Goal: Communication & Community: Answer question/provide support

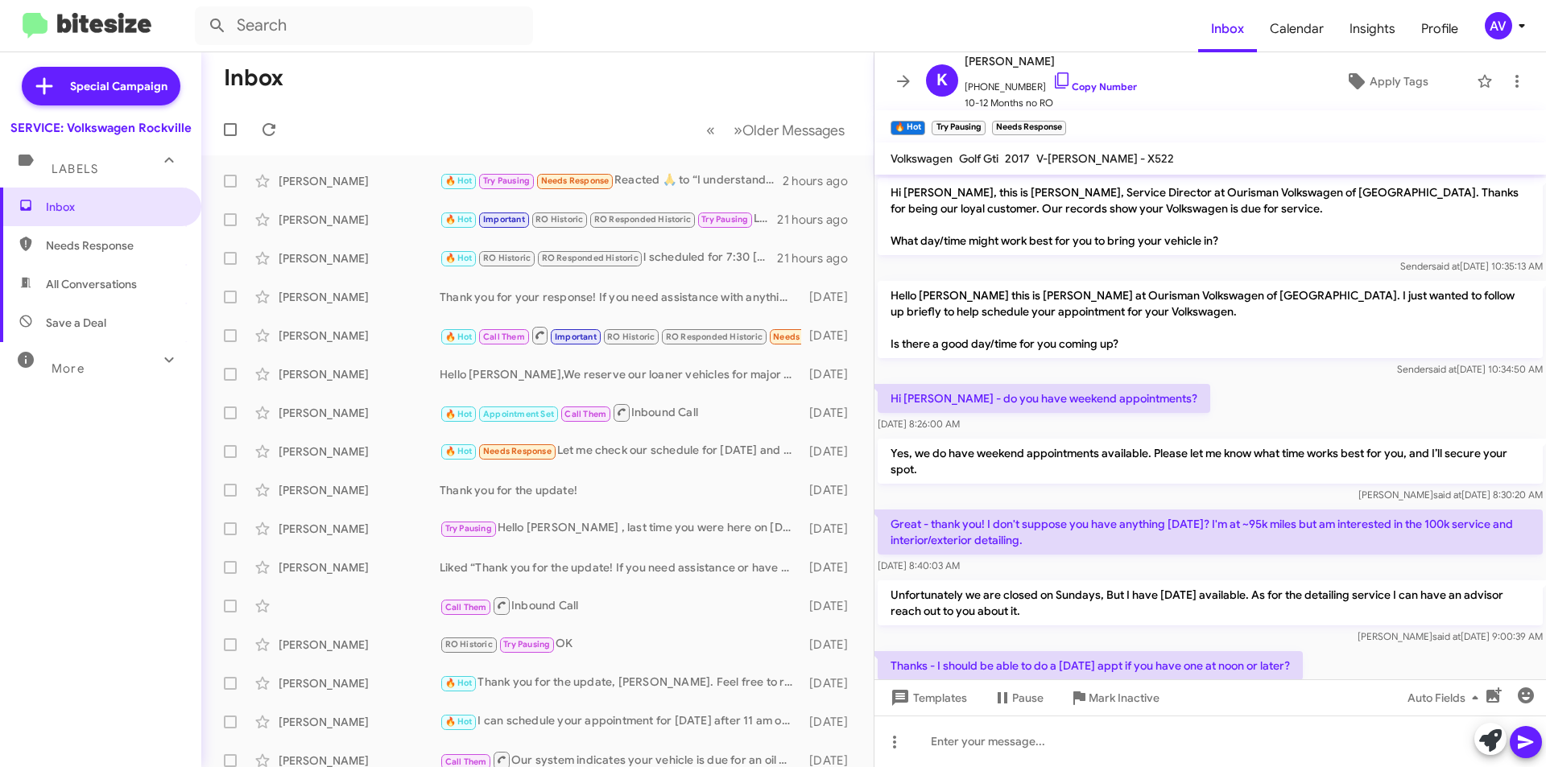
scroll to position [465, 0]
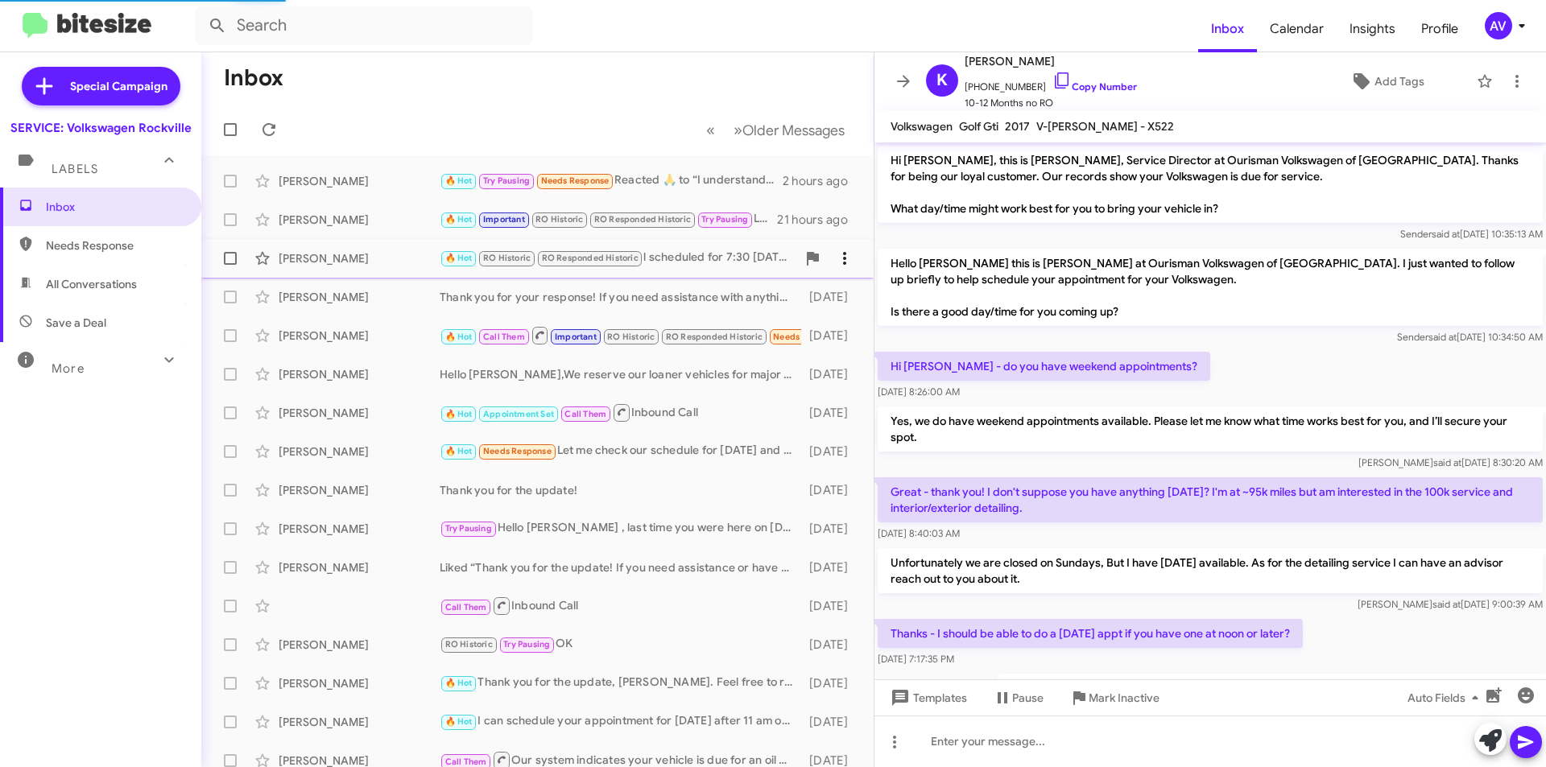
scroll to position [433, 0]
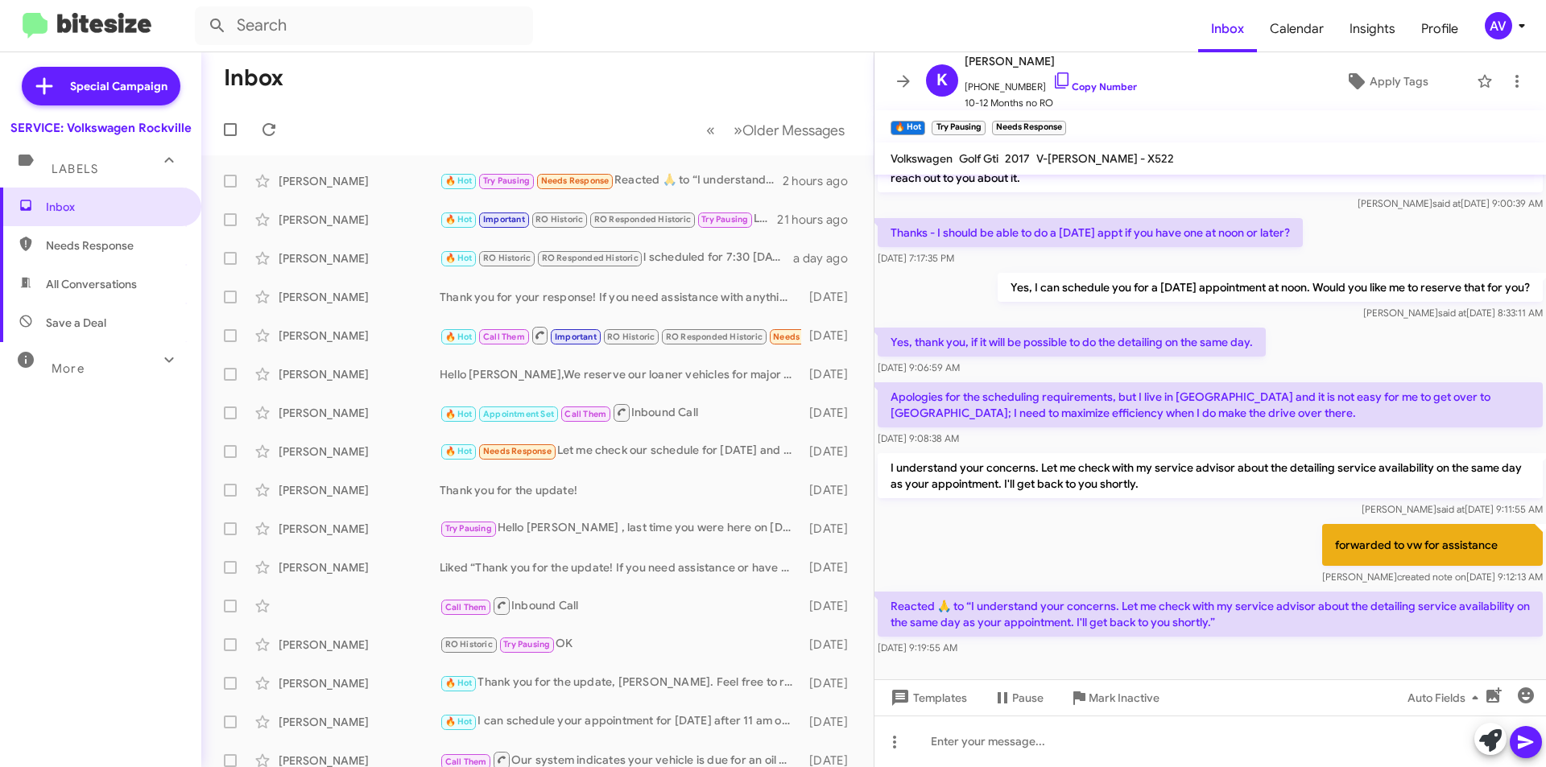
click at [1492, 24] on div "AV" at bounding box center [1497, 25] width 27 height 27
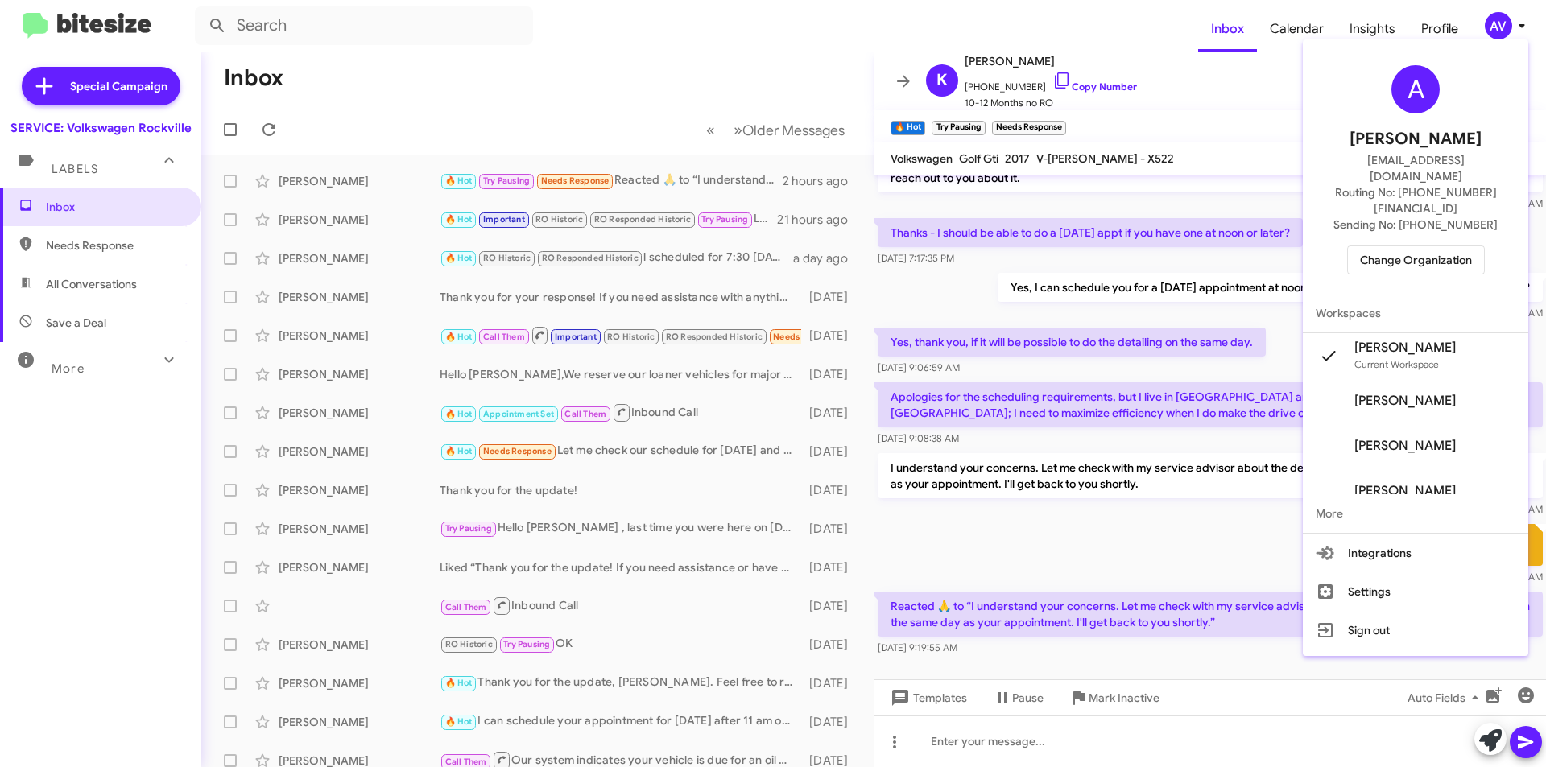
click at [1430, 246] on span "Change Organization" at bounding box center [1416, 259] width 112 height 27
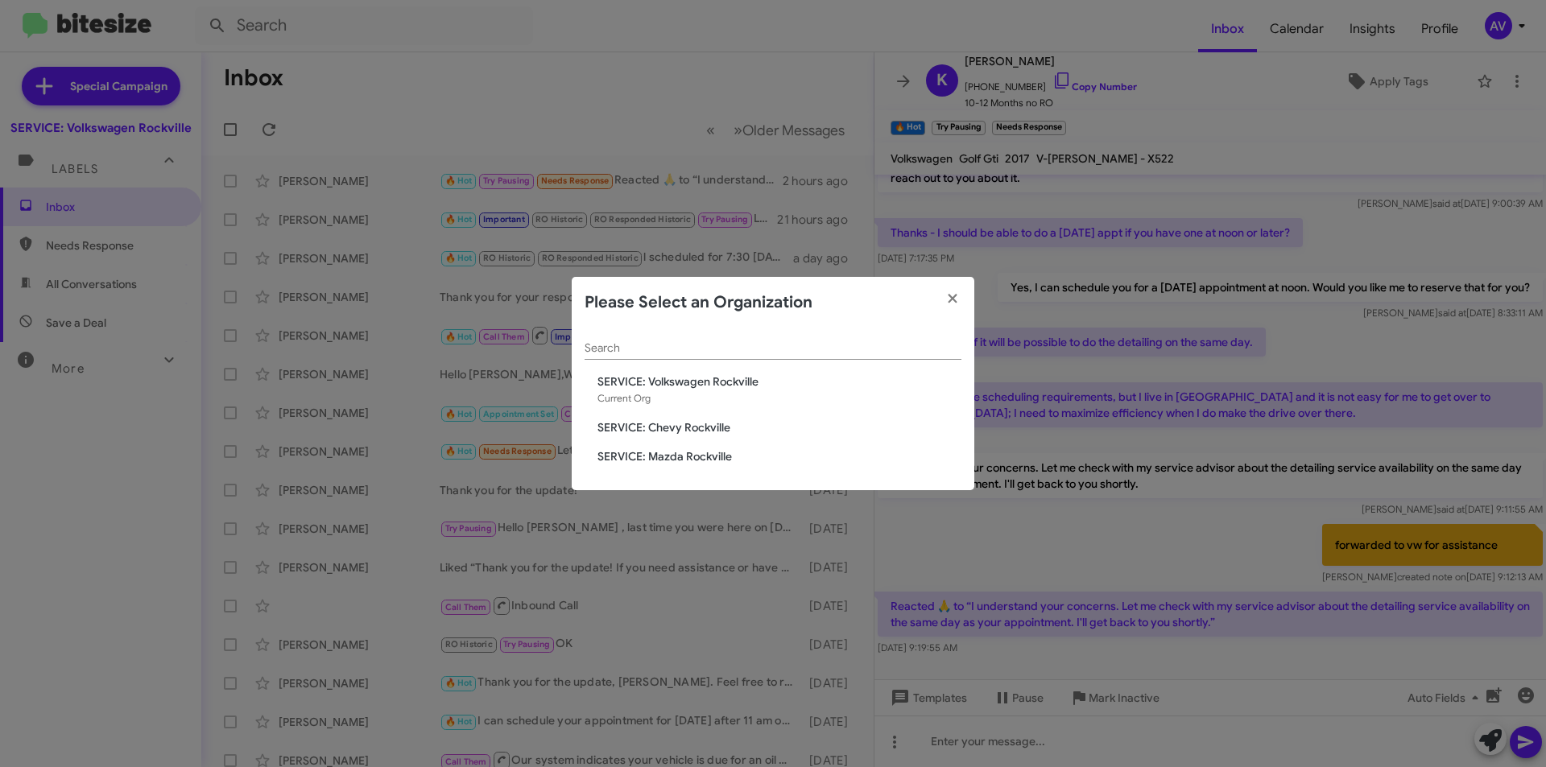
click at [680, 429] on span "SERVICE: Chevy Rockville" at bounding box center [779, 427] width 364 height 16
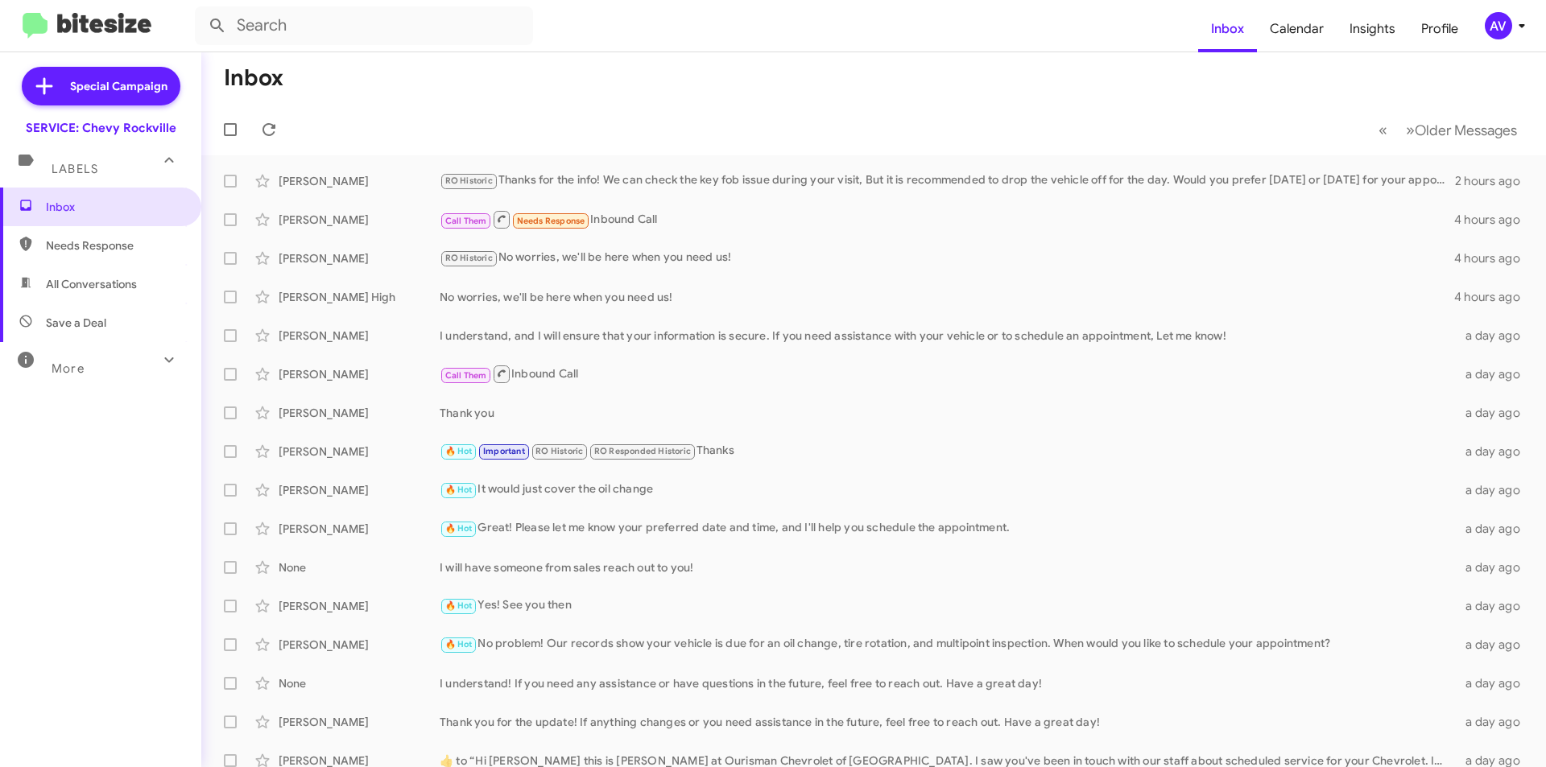
click at [1496, 23] on div "AV" at bounding box center [1497, 25] width 27 height 27
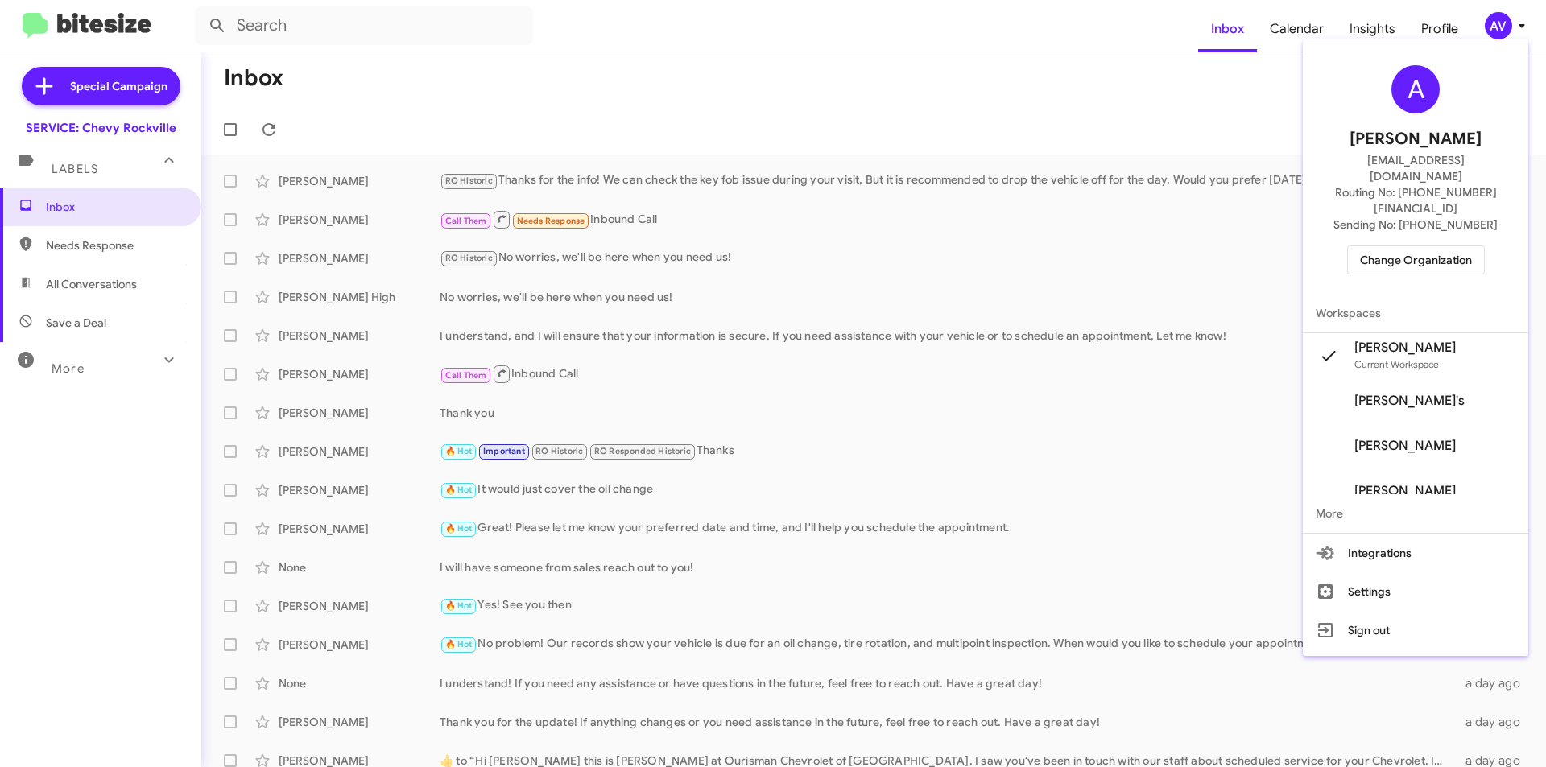
click at [1379, 246] on span "Change Organization" at bounding box center [1416, 259] width 112 height 27
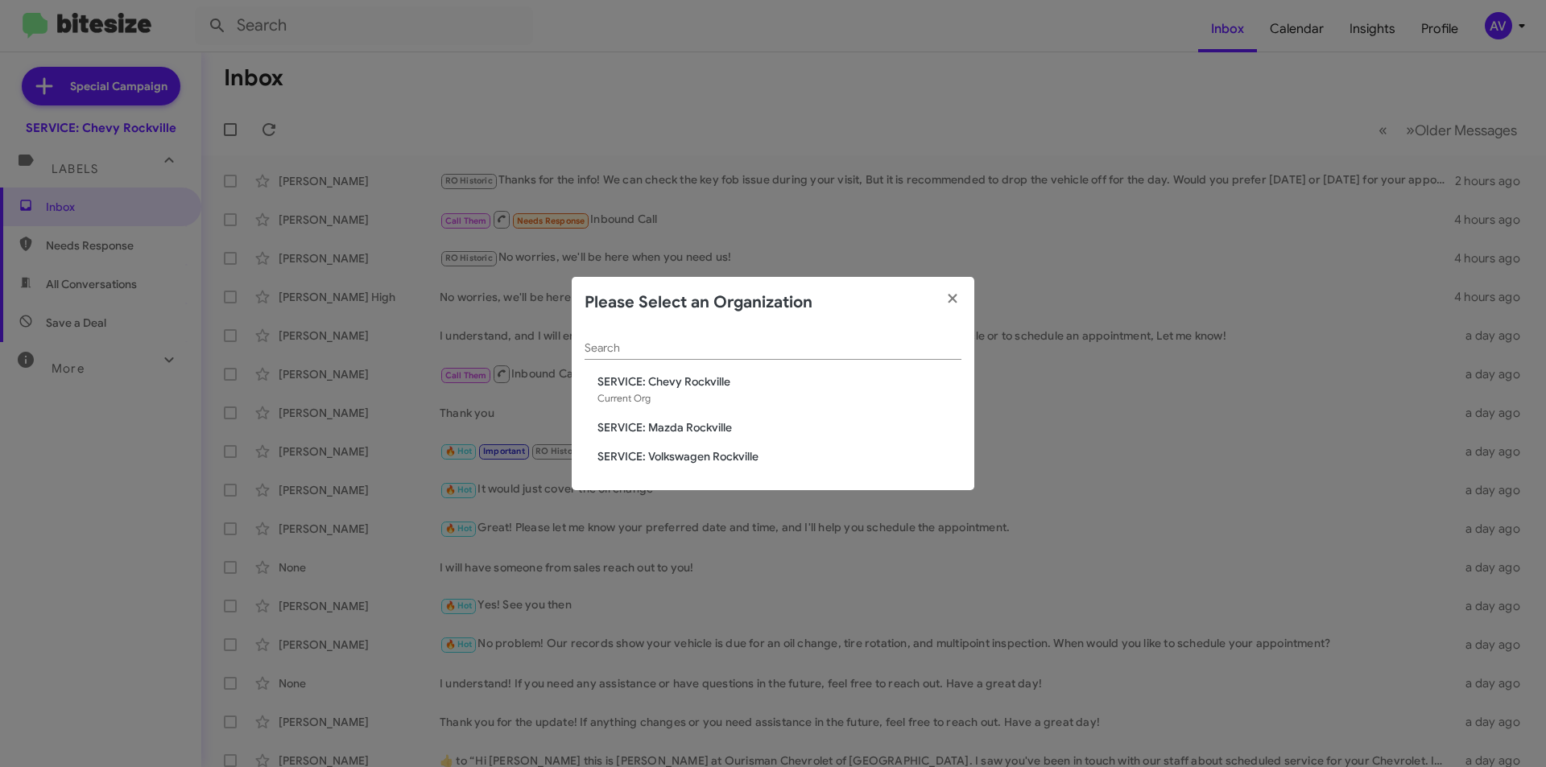
click at [693, 462] on span "SERVICE: Volkswagen Rockville" at bounding box center [779, 456] width 364 height 16
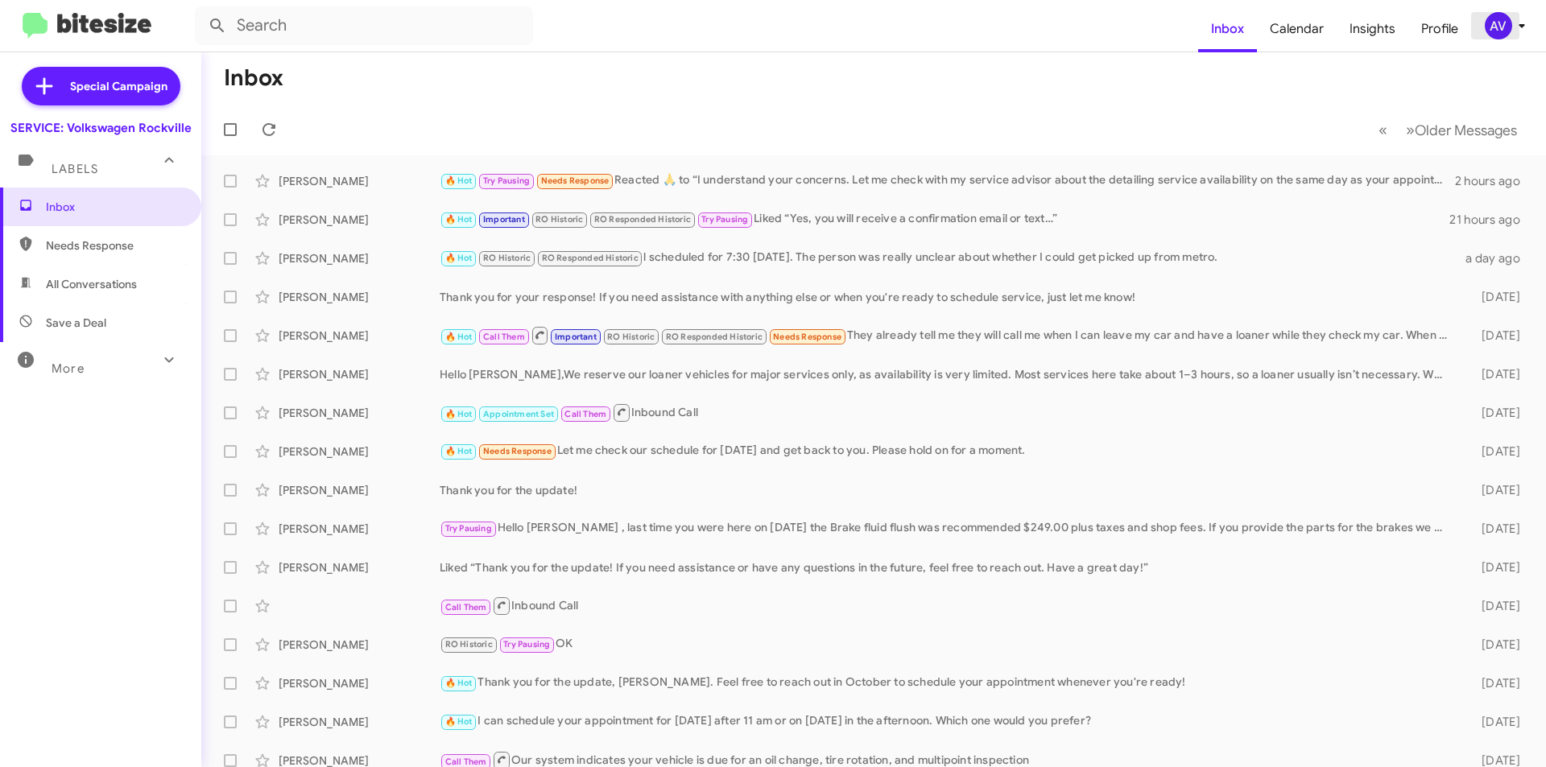
click at [1505, 25] on div "AV" at bounding box center [1497, 25] width 27 height 27
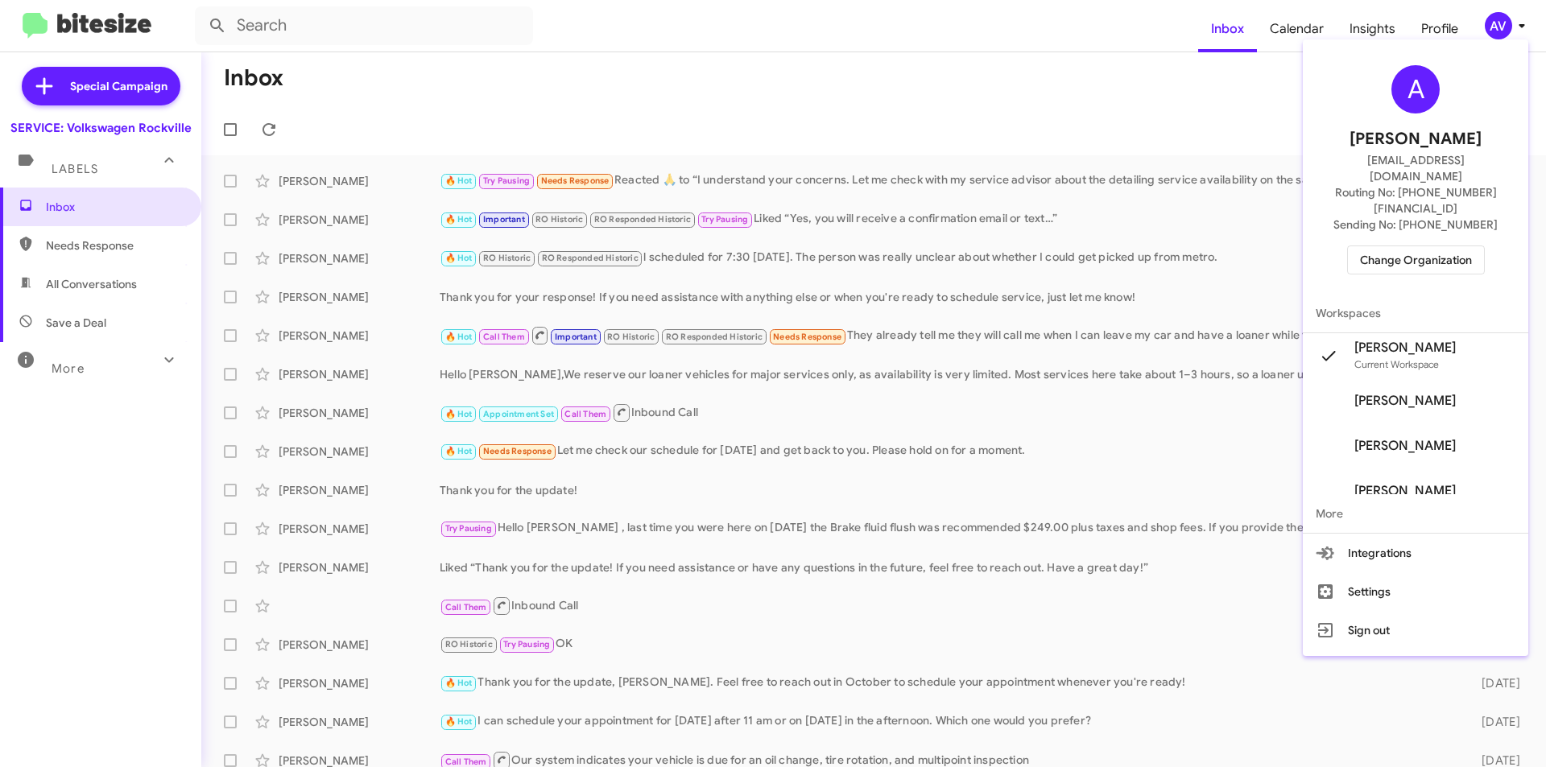
click at [1389, 246] on span "Change Organization" at bounding box center [1416, 259] width 112 height 27
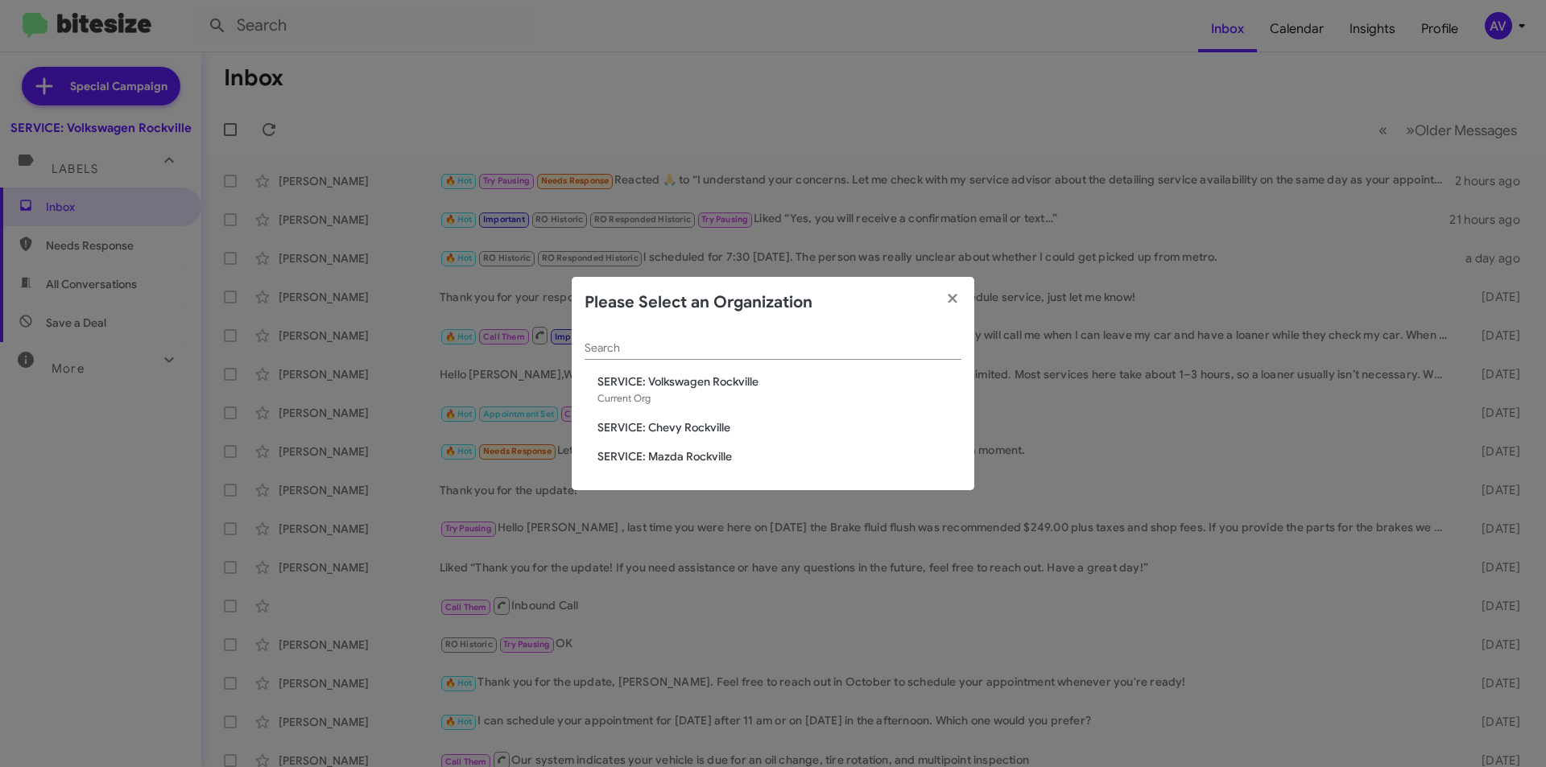
click at [680, 456] on span "SERVICE: Mazda Rockville" at bounding box center [779, 456] width 364 height 16
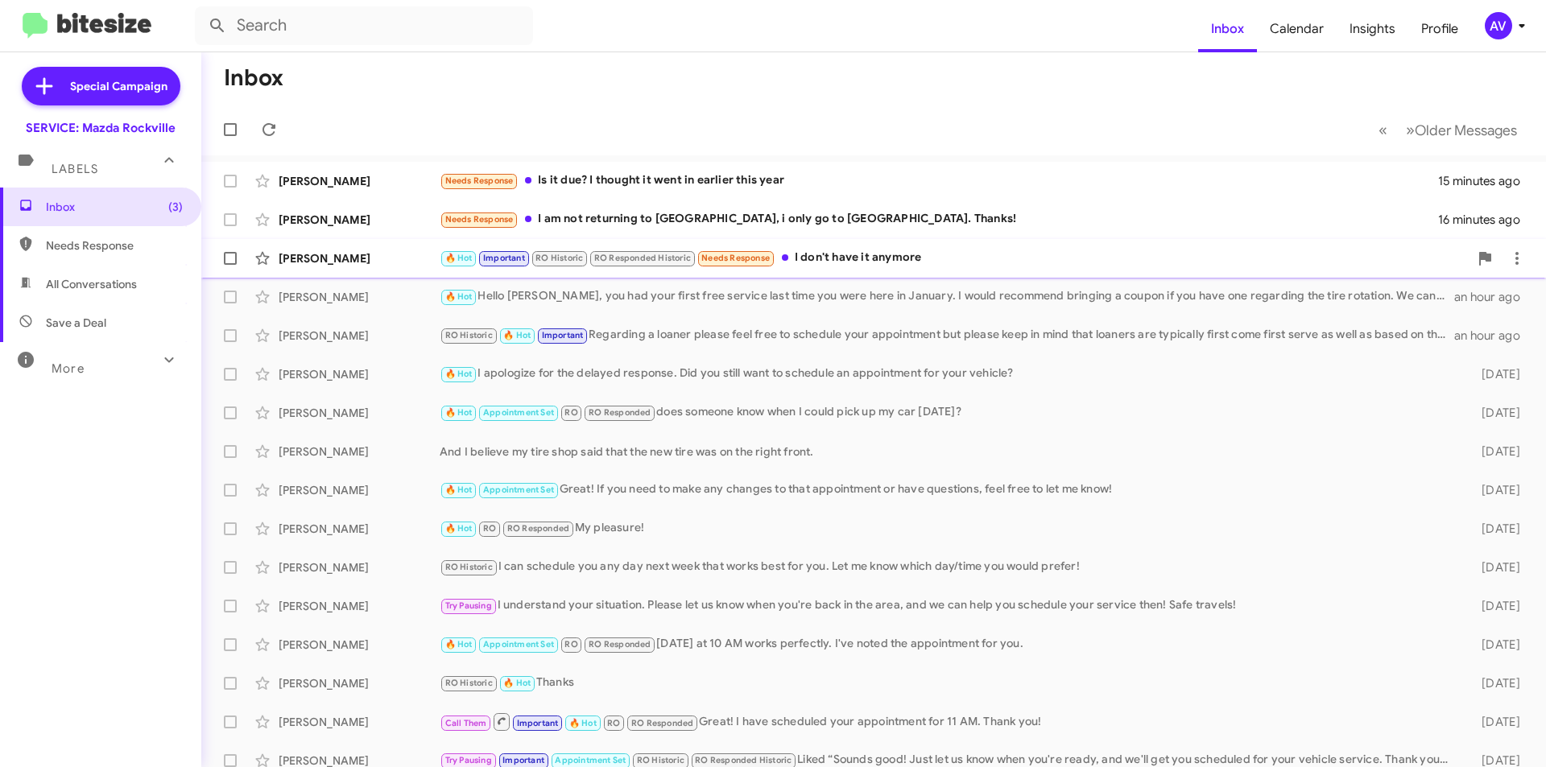
click at [939, 260] on div "🔥 Hot Important RO Historic RO Responded Historic Needs Response I don't have i…" at bounding box center [954, 258] width 1029 height 19
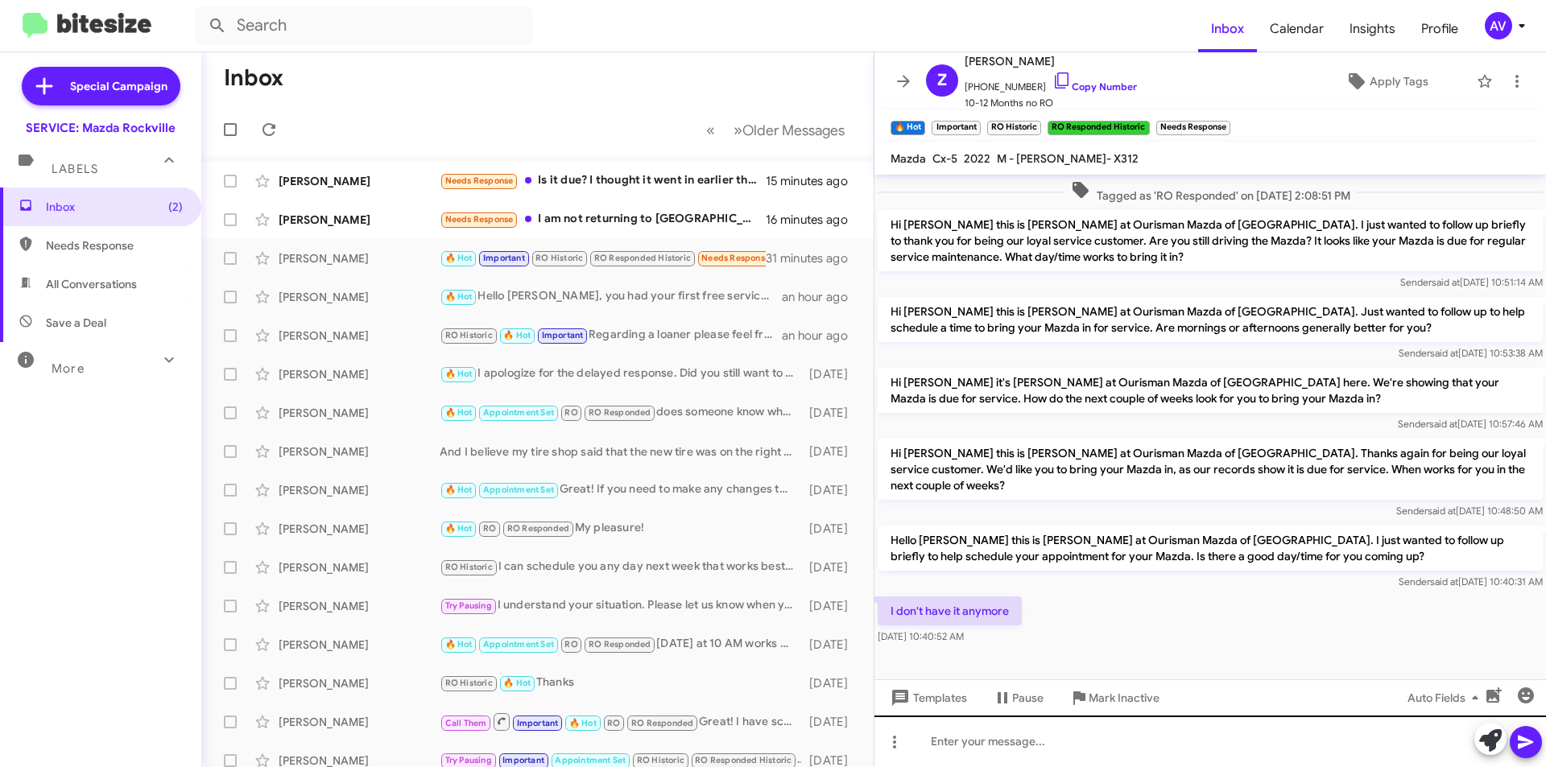
scroll to position [472, 0]
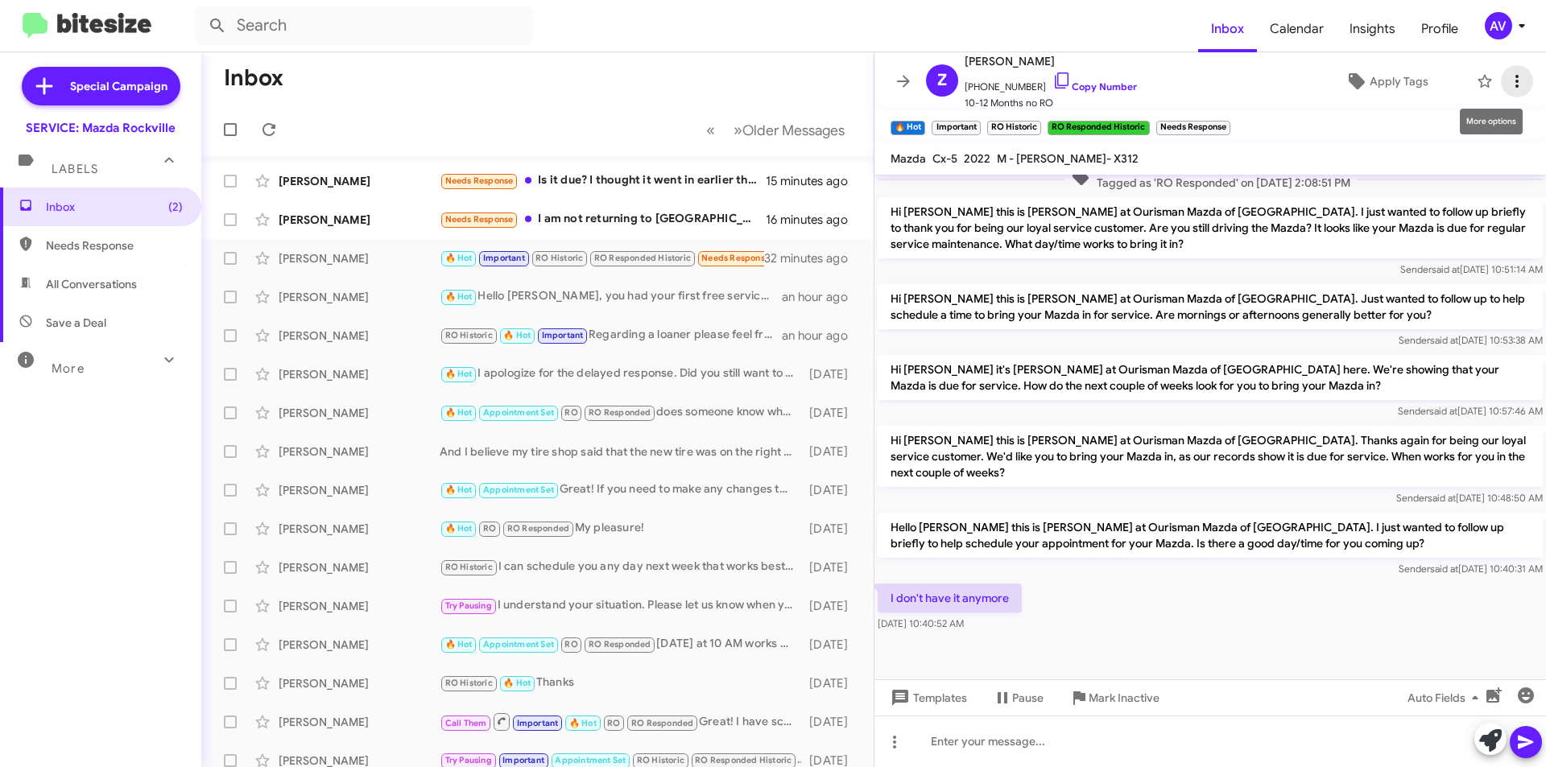
click at [1515, 91] on button at bounding box center [1516, 81] width 32 height 32
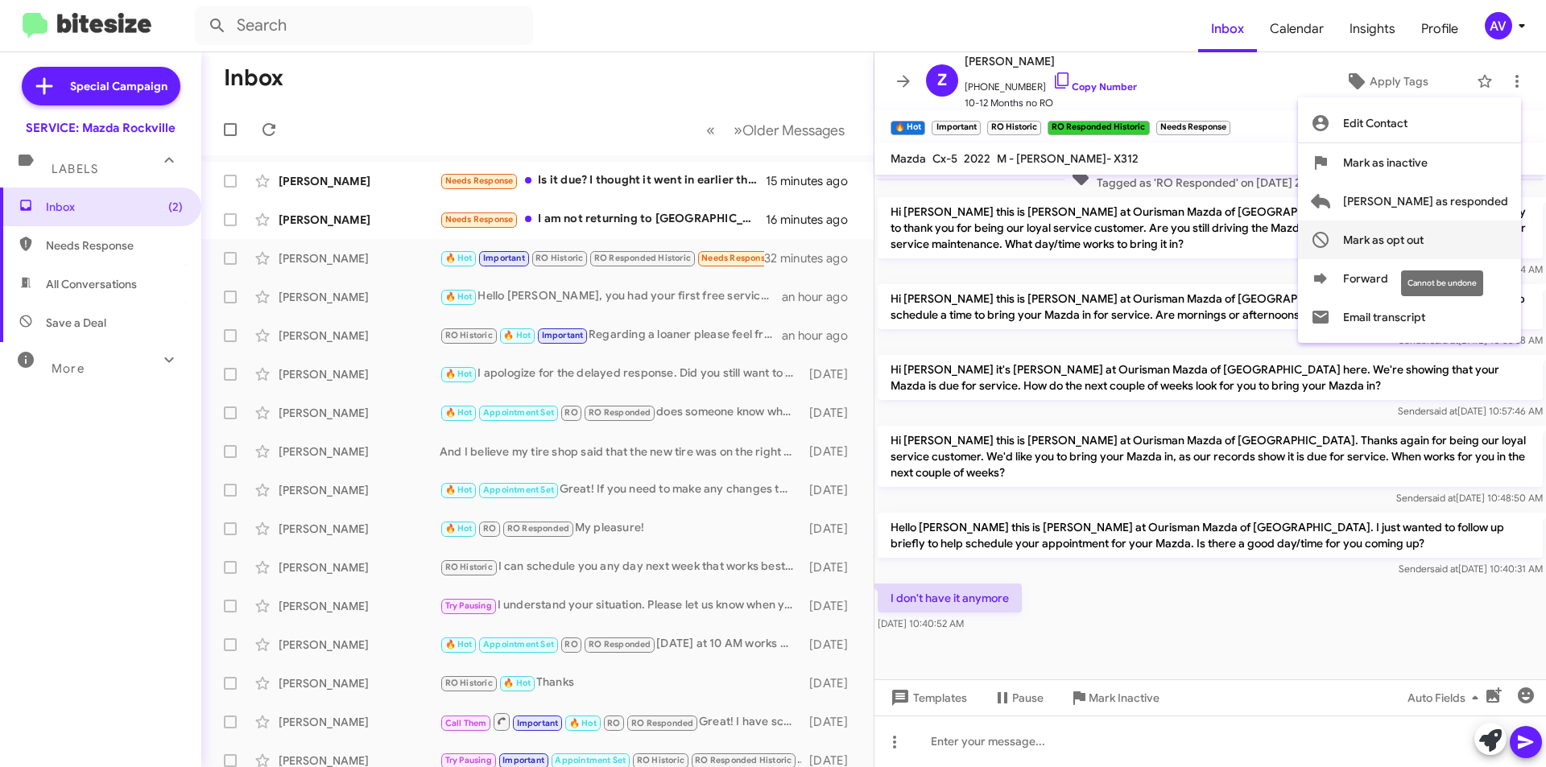
click at [1423, 248] on span "Mark as opt out" at bounding box center [1383, 240] width 80 height 39
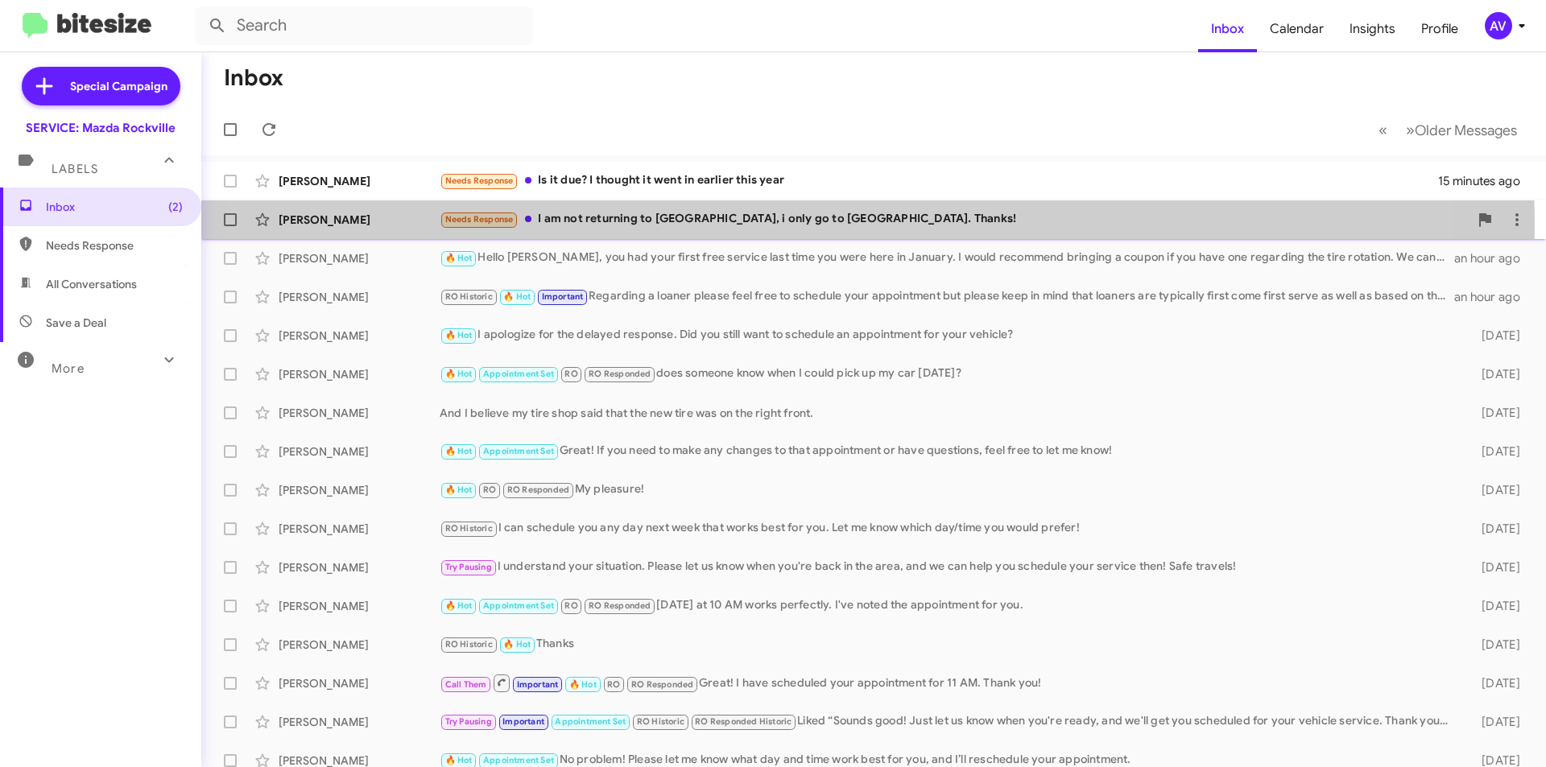
click at [778, 228] on div "Needs Response I am not returning to Rockville, i only go to Gaithersburg. Than…" at bounding box center [954, 219] width 1029 height 19
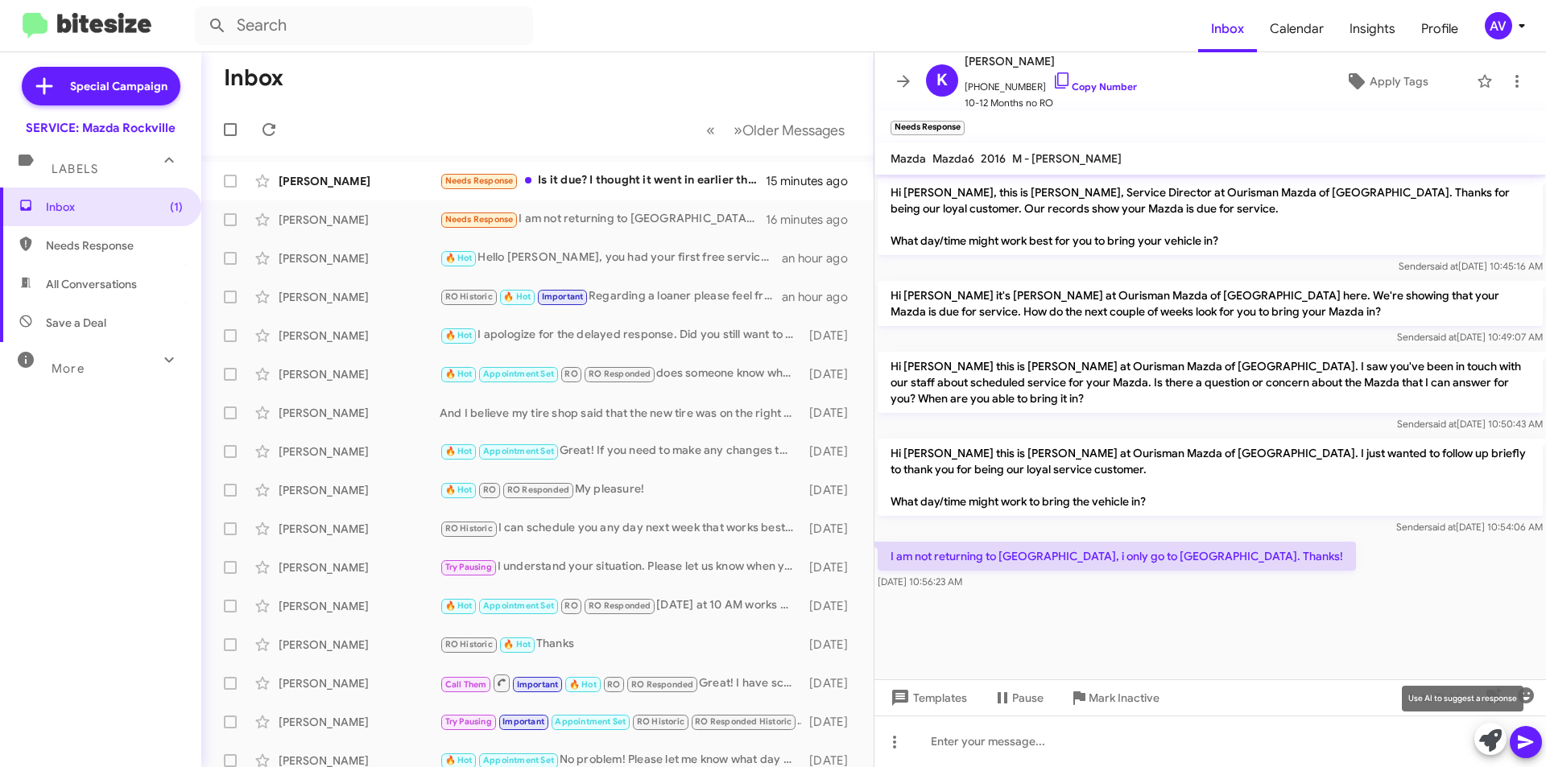
click at [1490, 742] on icon at bounding box center [1490, 740] width 23 height 23
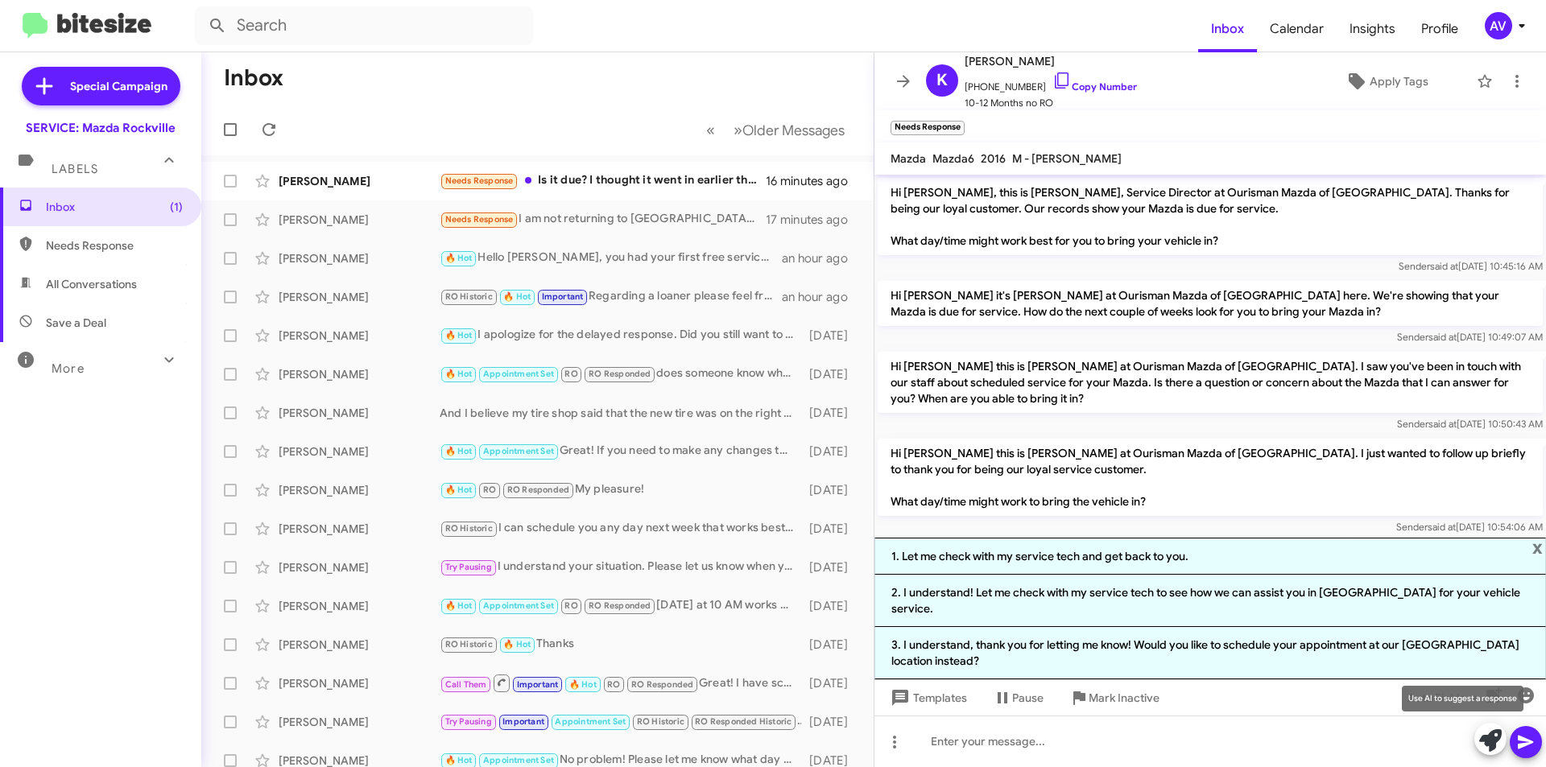
click at [1480, 738] on icon at bounding box center [1490, 740] width 23 height 23
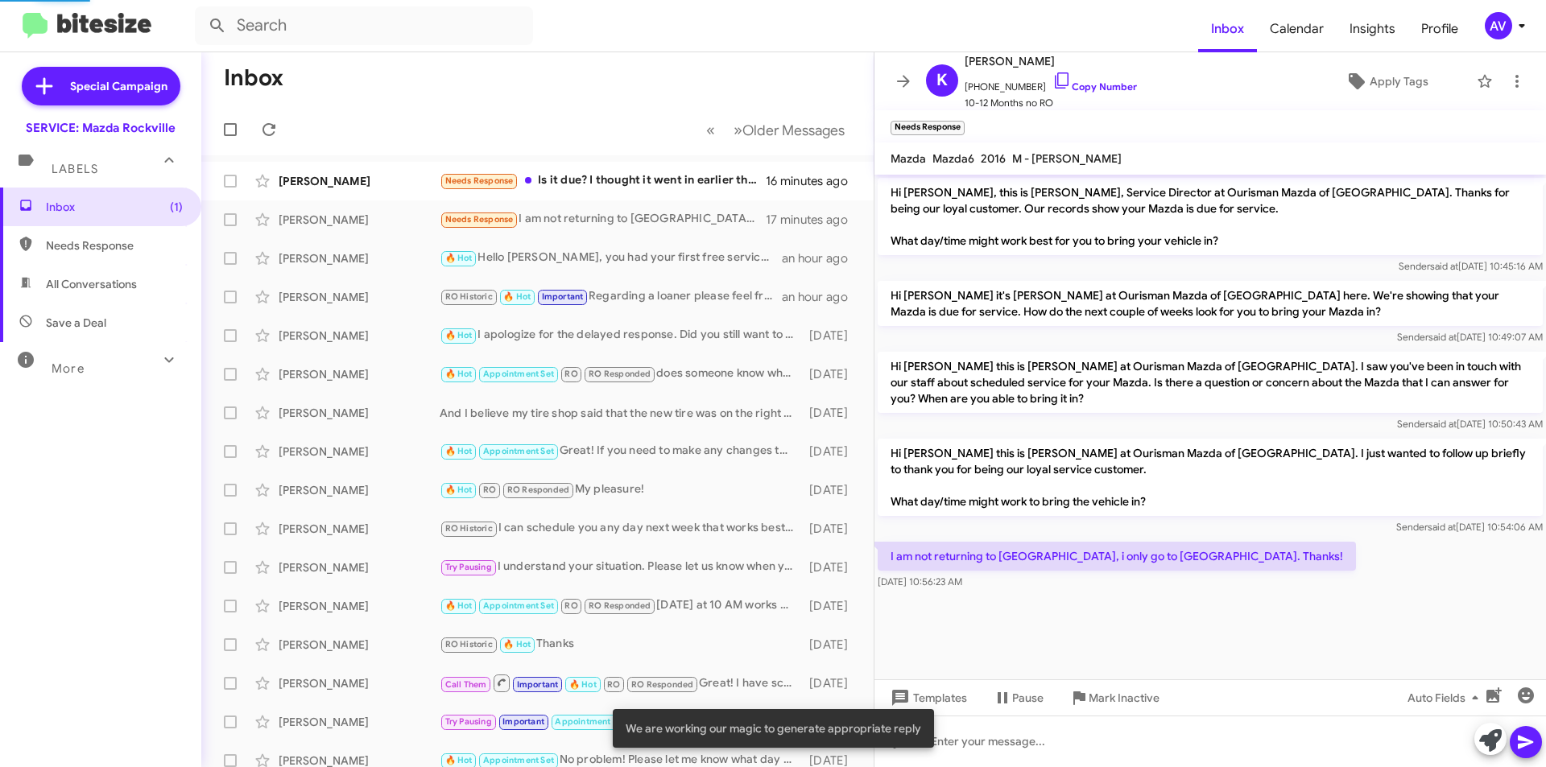
click at [1480, 738] on icon at bounding box center [1490, 740] width 23 height 23
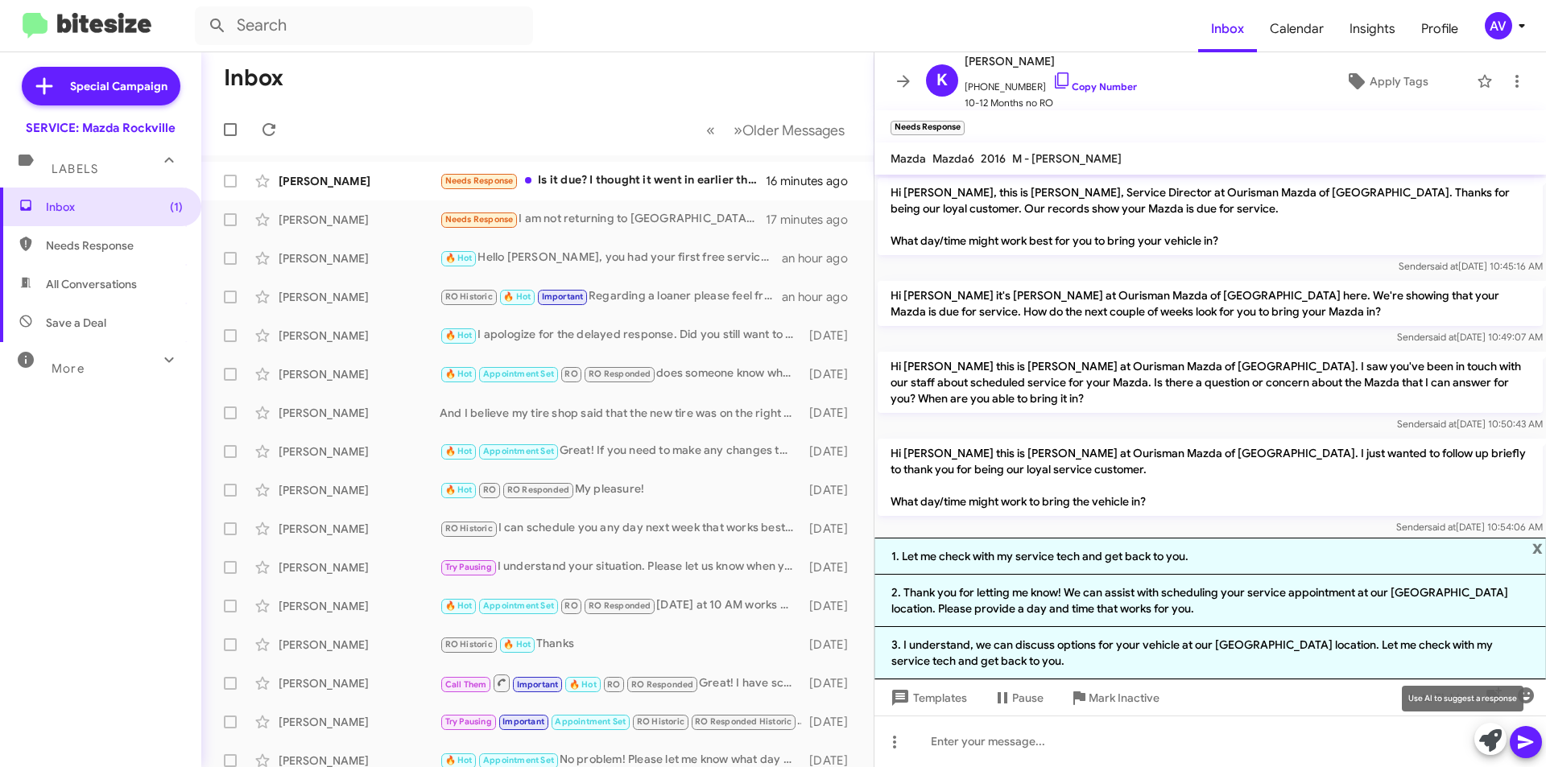
click at [1484, 740] on icon at bounding box center [1490, 740] width 23 height 23
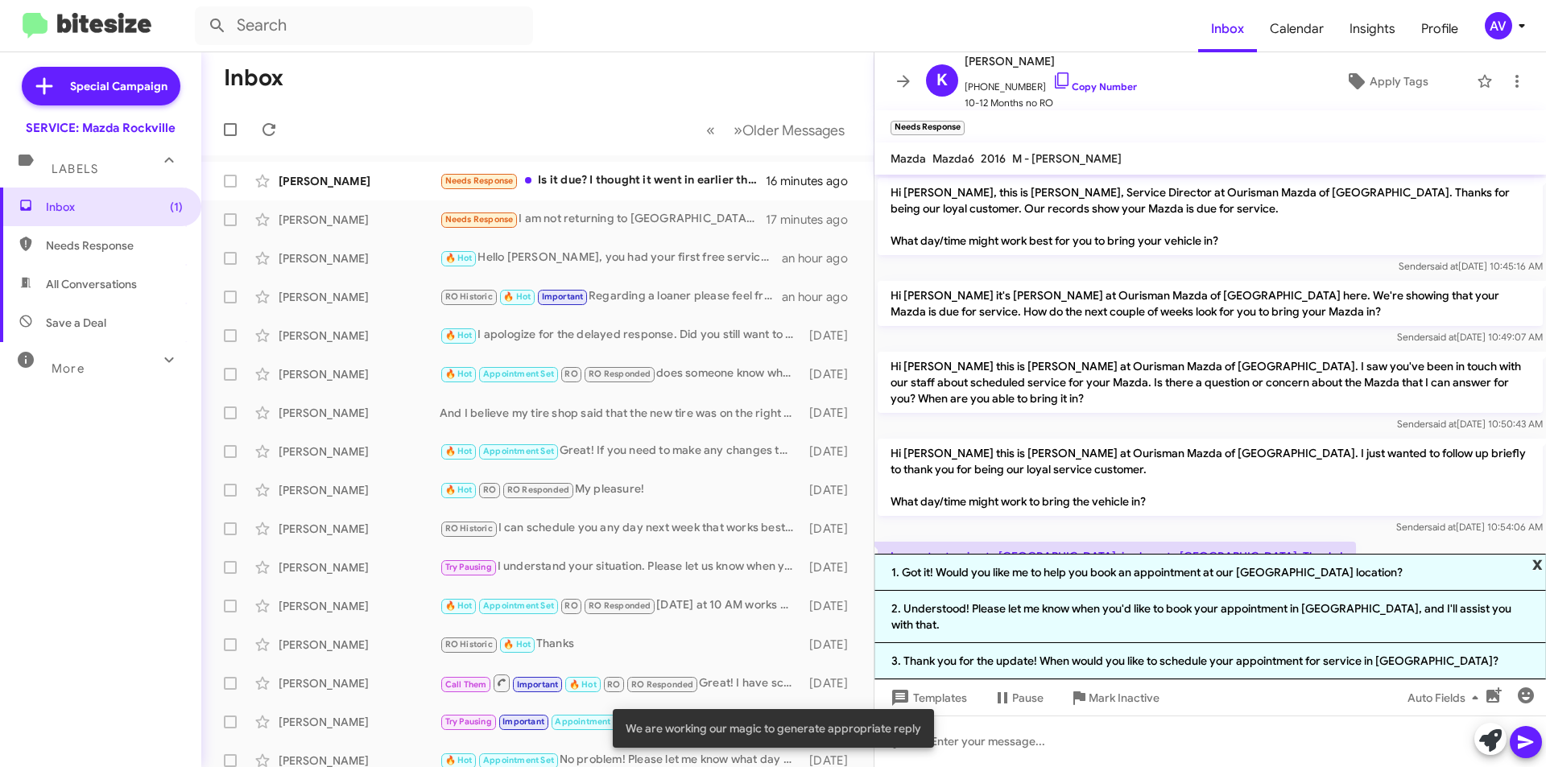
click at [1534, 573] on span "x" at bounding box center [1537, 563] width 10 height 19
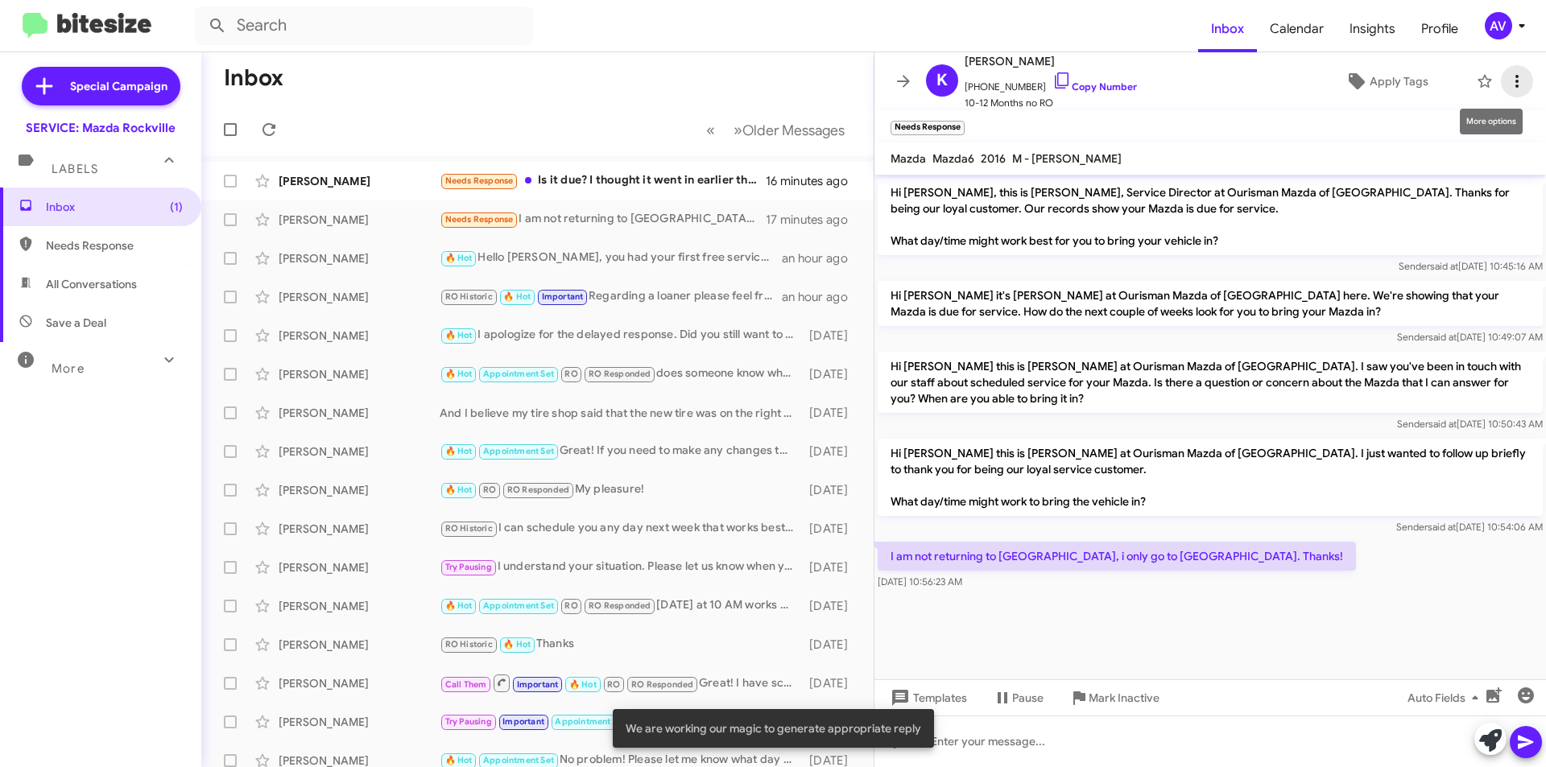
click at [1507, 80] on icon at bounding box center [1516, 81] width 19 height 19
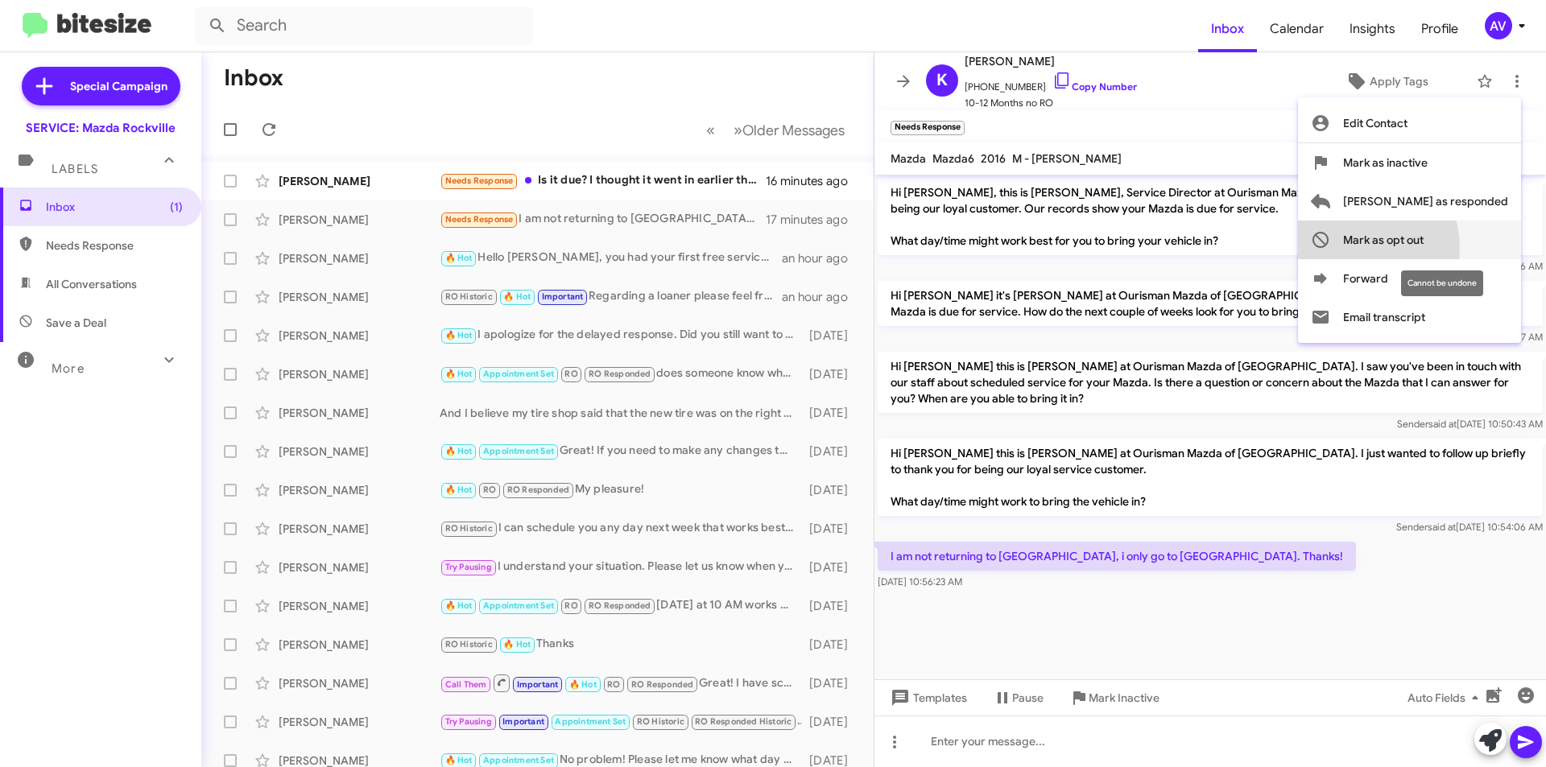
click at [1417, 248] on span "Mark as opt out" at bounding box center [1383, 240] width 80 height 39
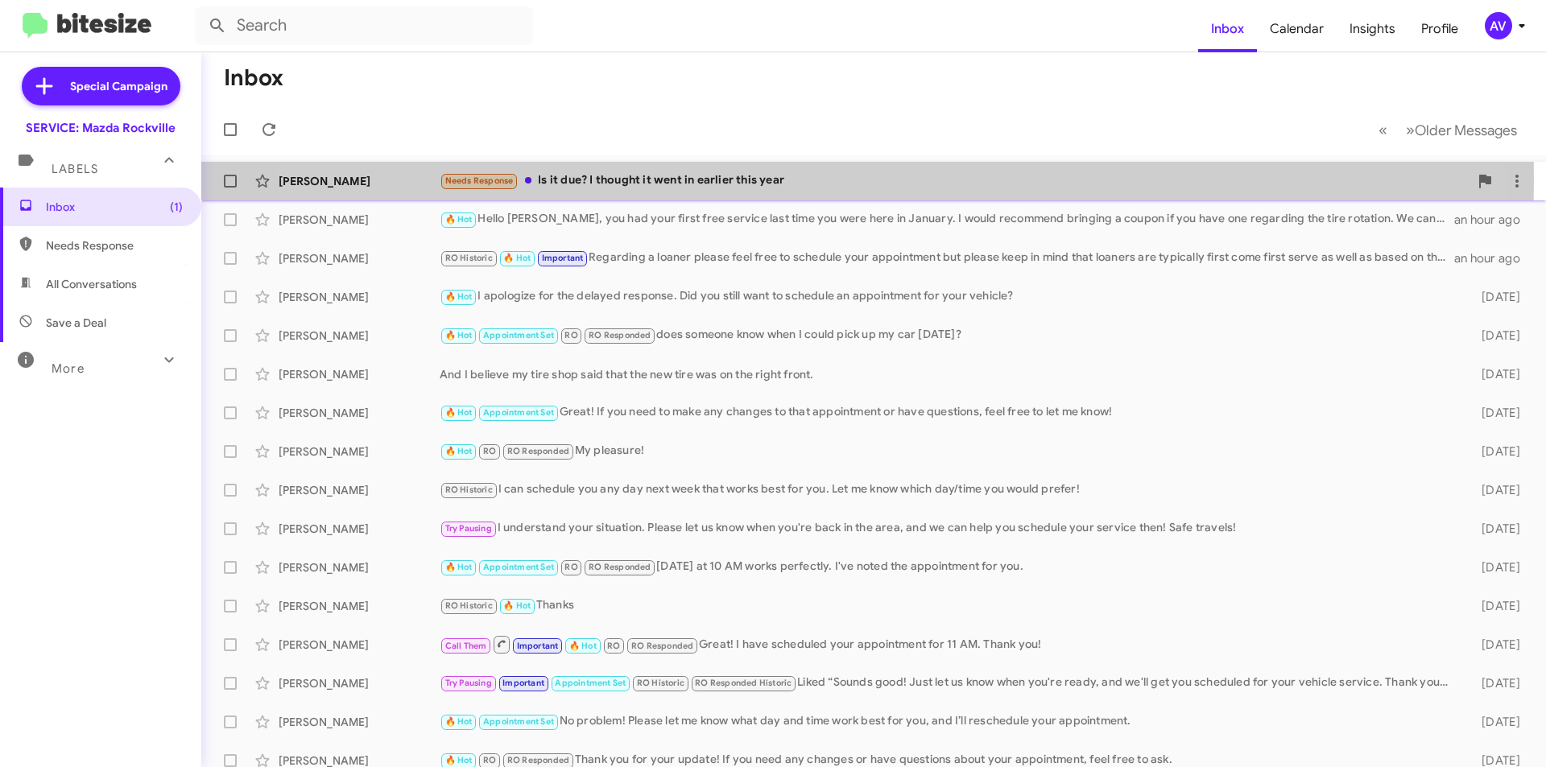
click at [803, 180] on div "Needs Response Is it due? I thought it went in earlier this year" at bounding box center [954, 180] width 1029 height 19
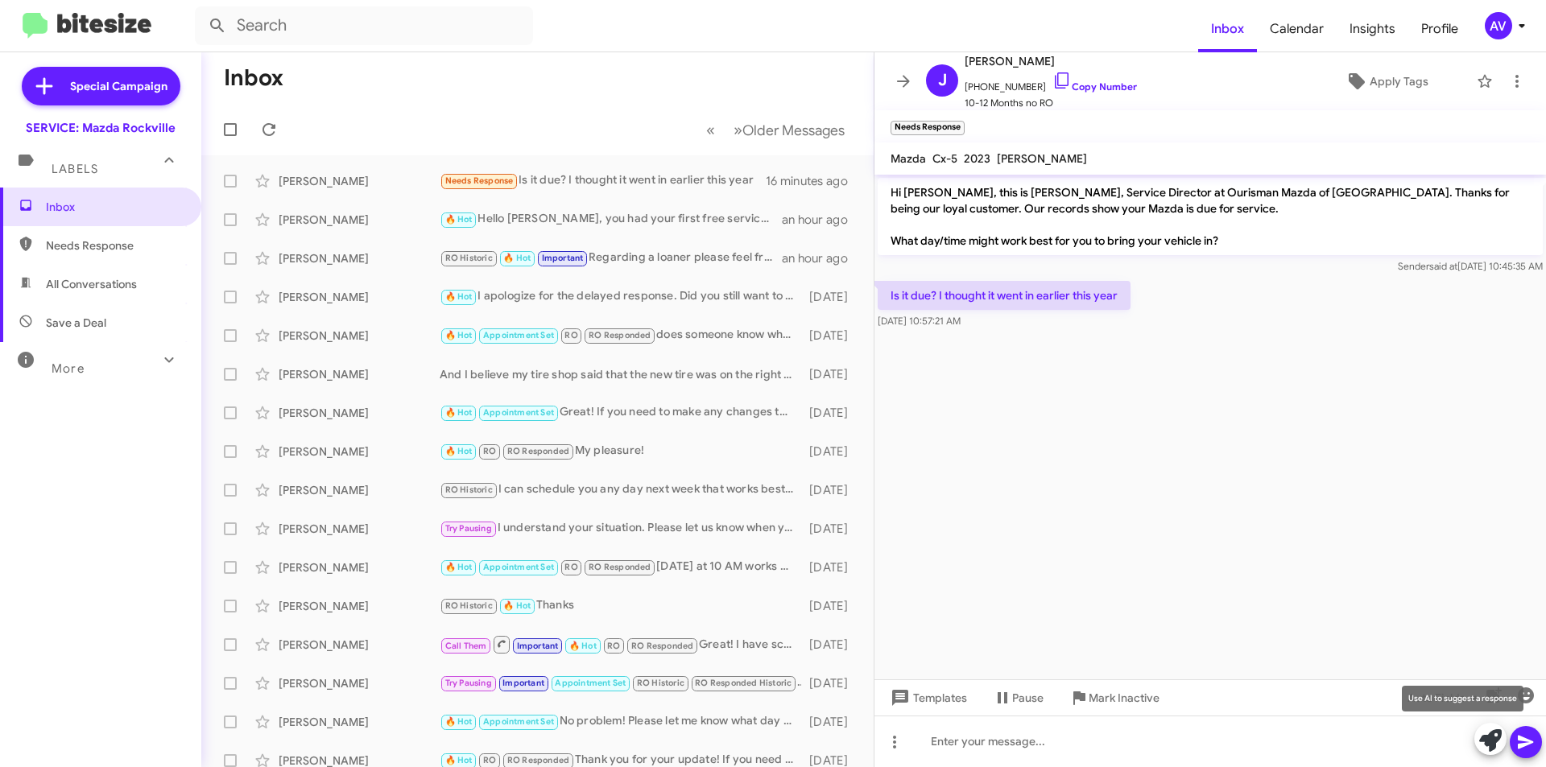
click at [1484, 739] on icon at bounding box center [1490, 740] width 23 height 23
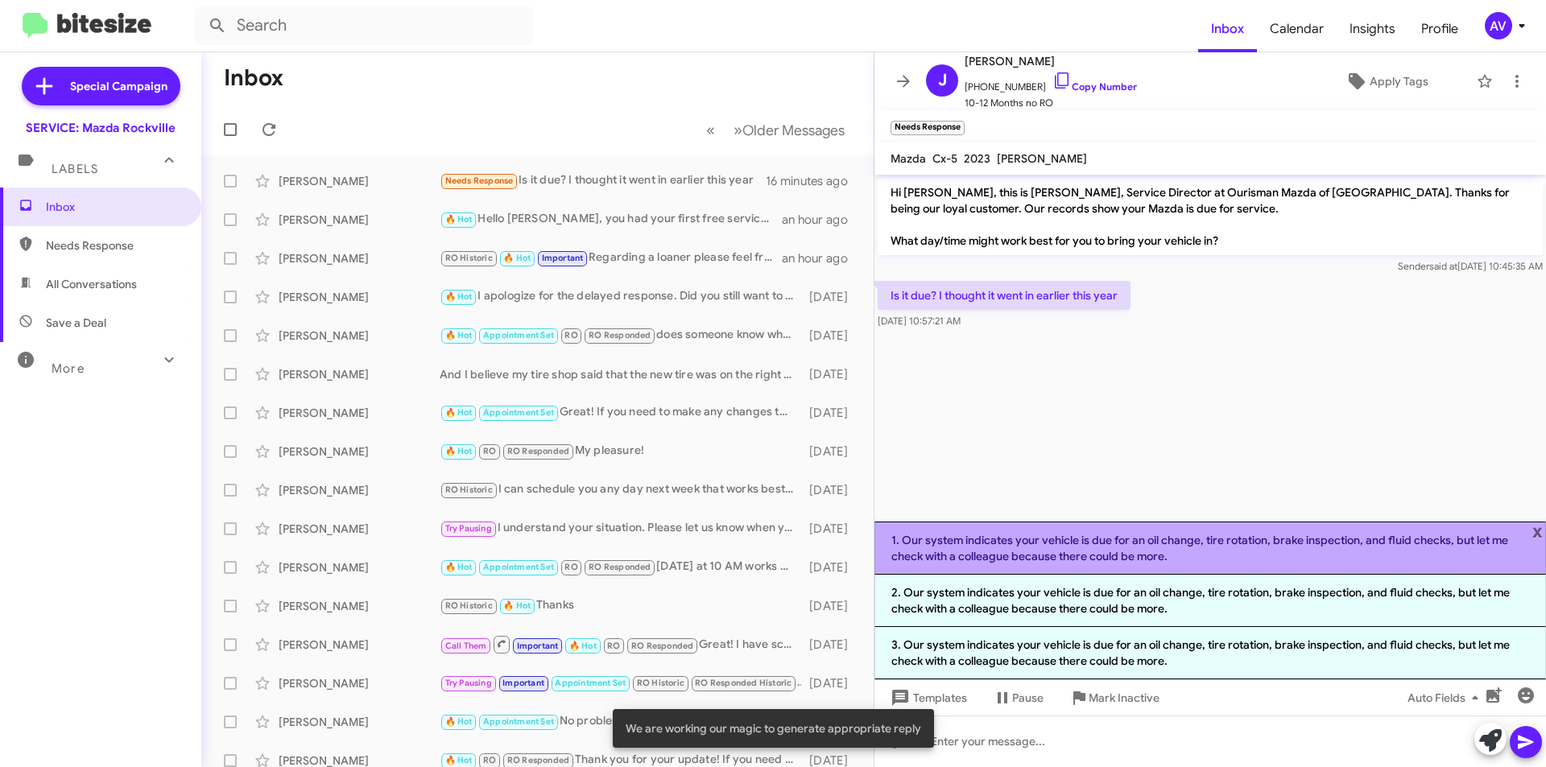
click at [1197, 554] on li "1. Our system indicates your vehicle is due for an oil change, tire rotation, b…" at bounding box center [1209, 548] width 671 height 53
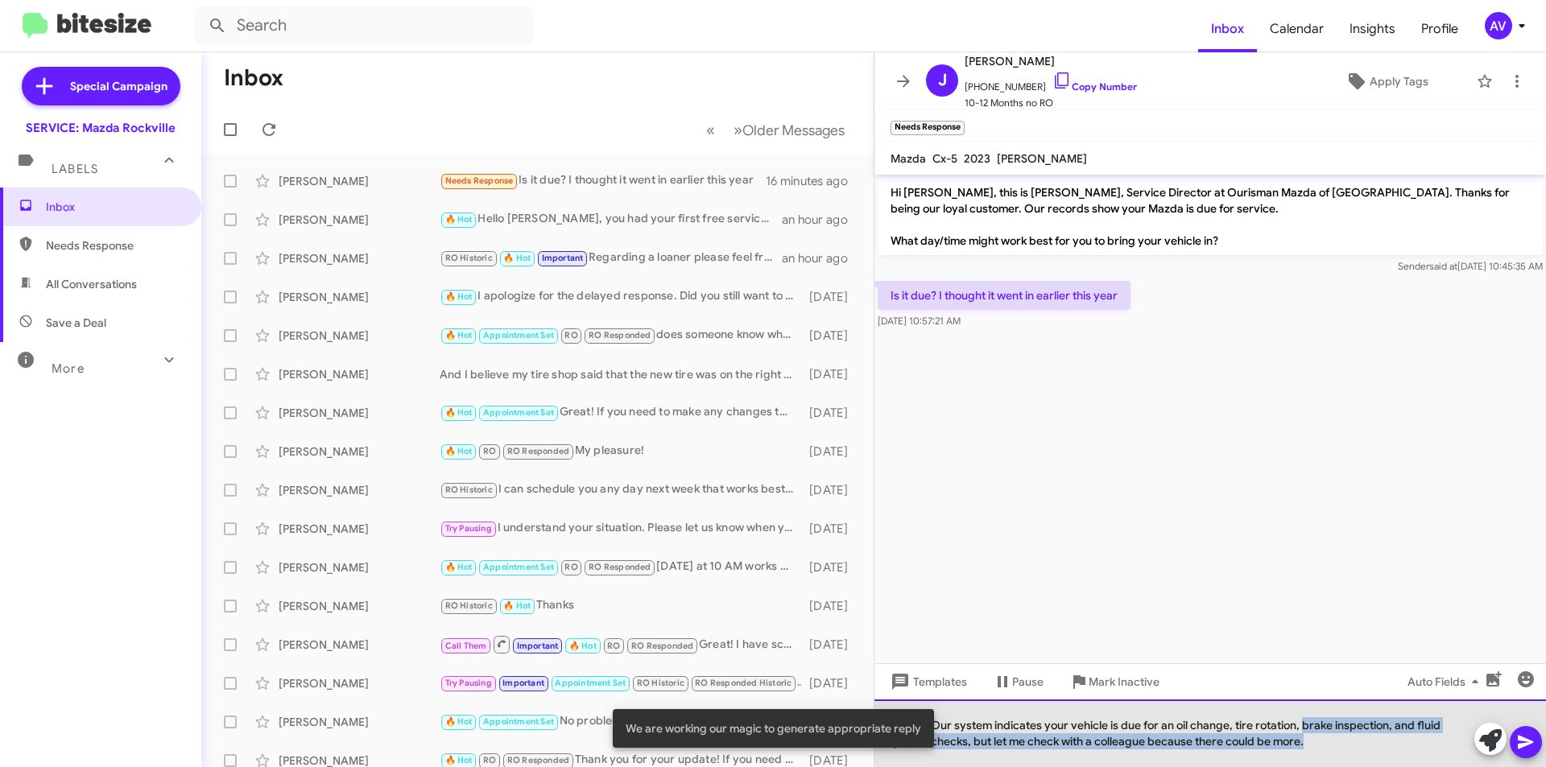
drag, startPoint x: 1302, startPoint y: 728, endPoint x: 1311, endPoint y: 795, distance: 68.3
click at [1311, 766] on html "Inbox Calendar Insights Profile AV Special Campaign SERVICE: Mazda Rockville La…" at bounding box center [773, 383] width 1546 height 767
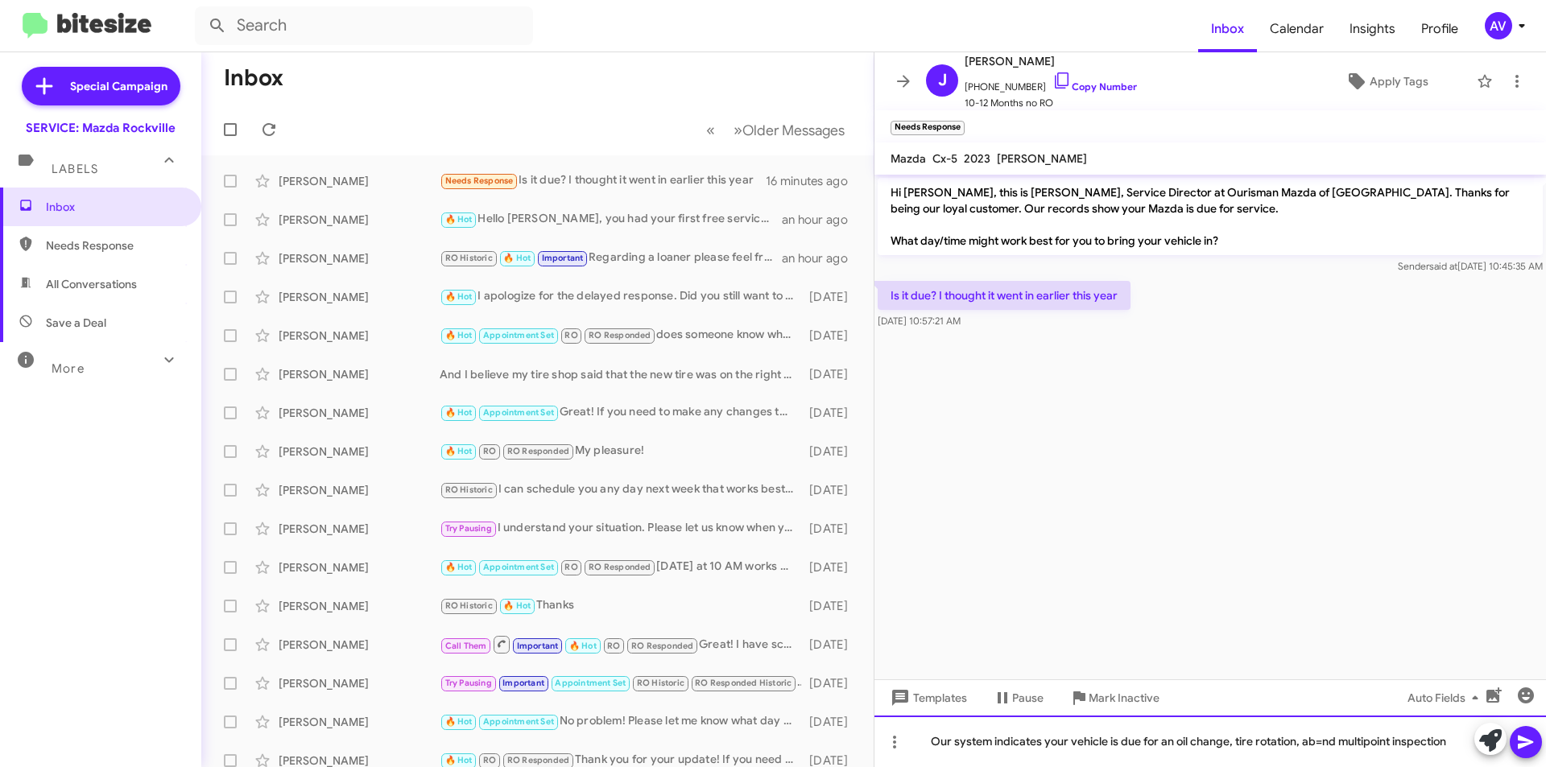
click at [1318, 743] on div "Our system indicates your vehicle is due for an oil change, tire rotation, ab=n…" at bounding box center [1209, 742] width 671 height 52
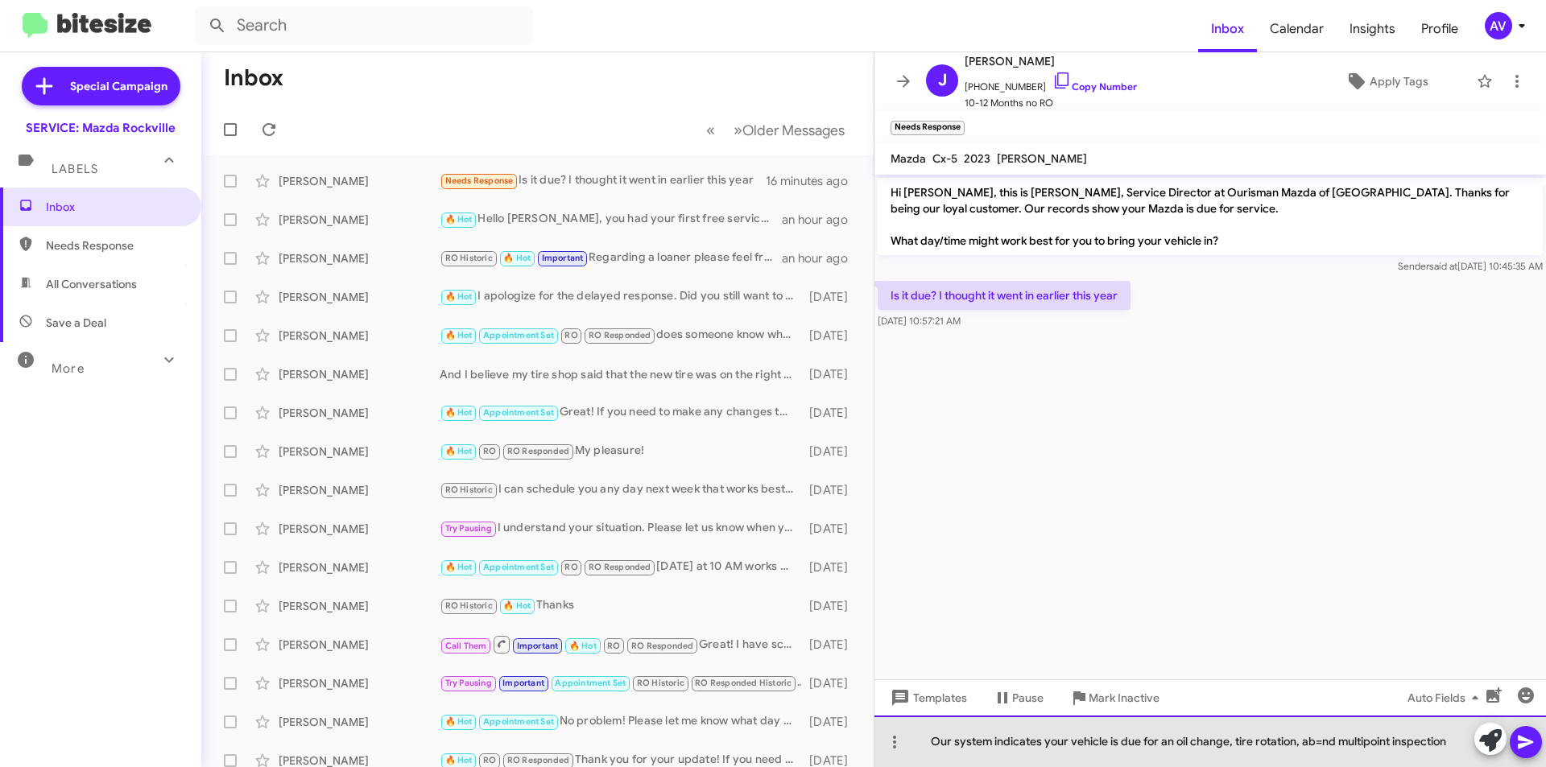
click at [1320, 742] on div "Our system indicates your vehicle is due for an oil change, tire rotation, ab=n…" at bounding box center [1209, 742] width 671 height 52
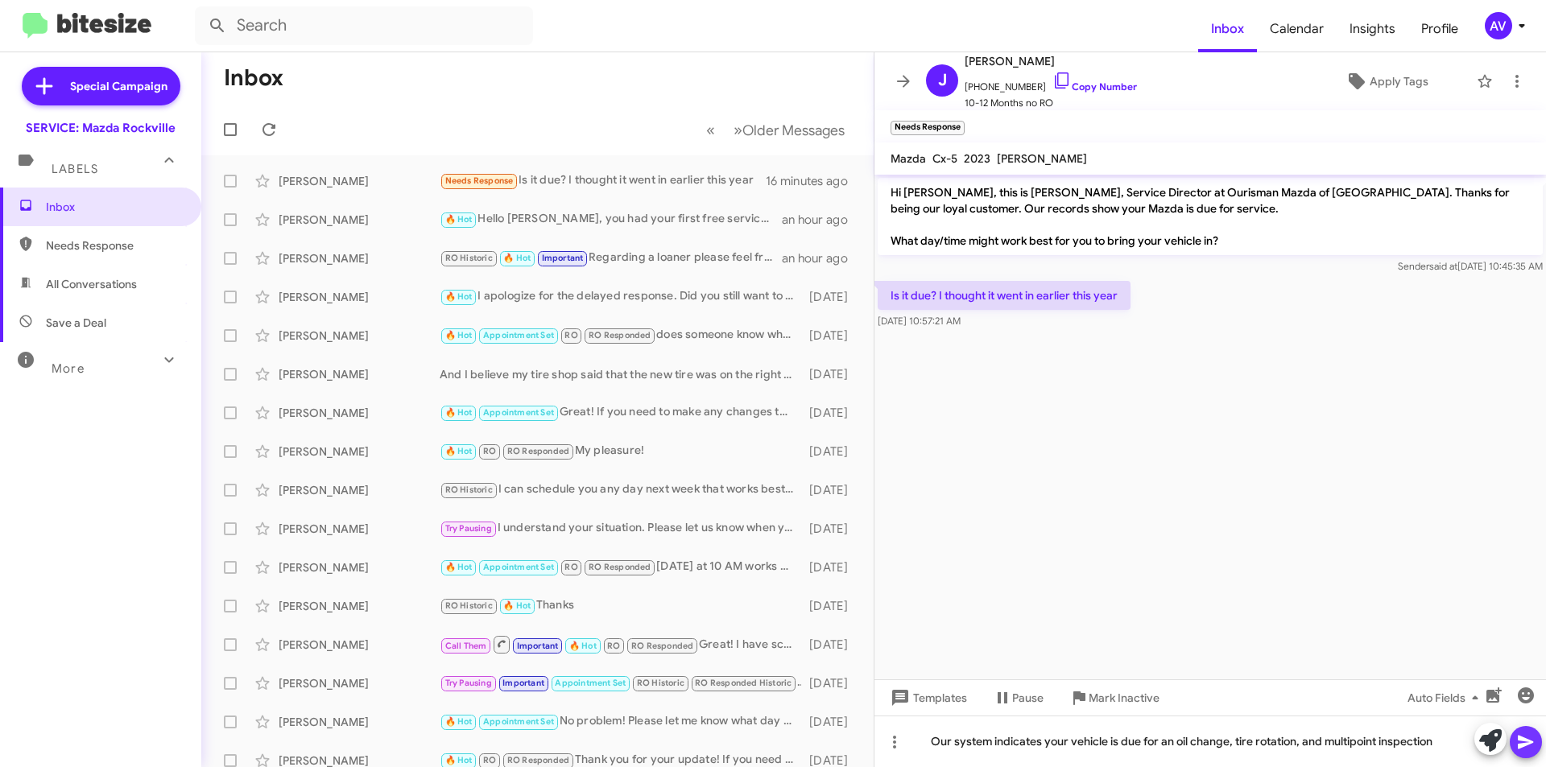
click at [1530, 736] on icon at bounding box center [1525, 742] width 19 height 19
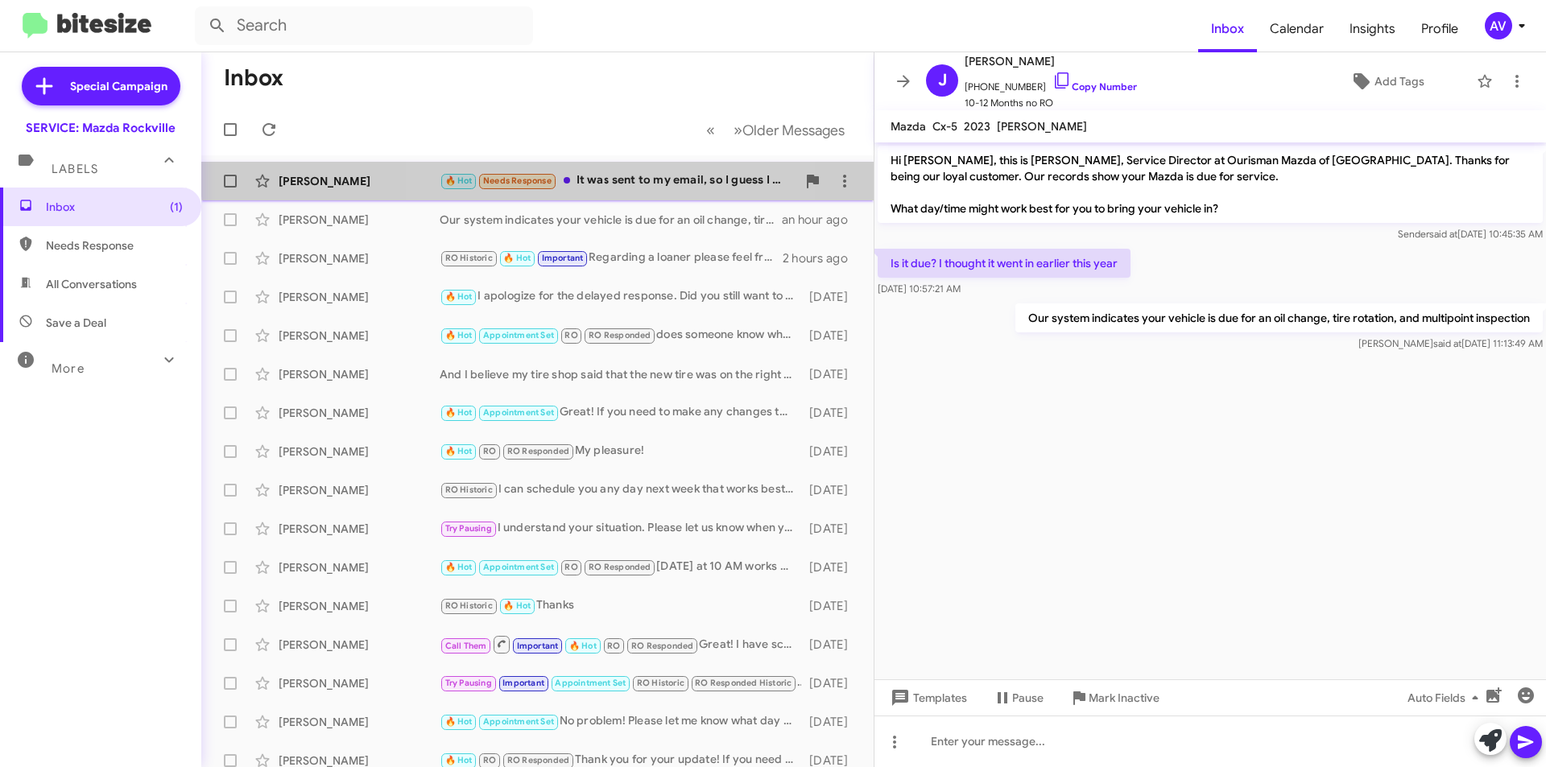
click at [613, 172] on div "🔥 Hot Needs Response It was sent to my email, so I guess I will just present th…" at bounding box center [618, 180] width 357 height 19
